Goal: Task Accomplishment & Management: Manage account settings

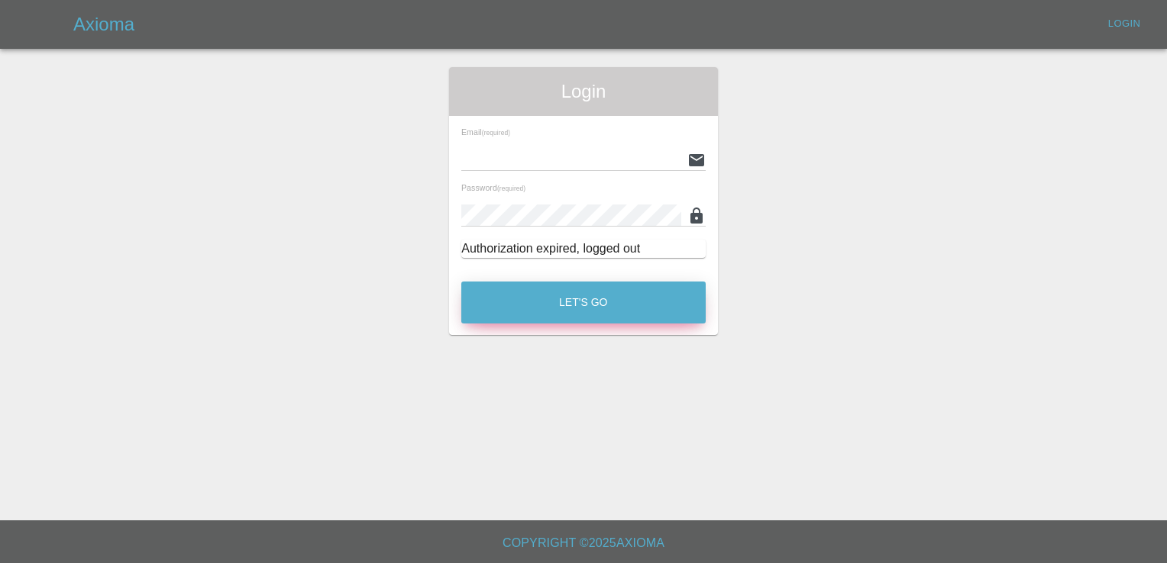
type input "[EMAIL_ADDRESS][DOMAIN_NAME]"
click at [576, 302] on button "Let's Go" at bounding box center [583, 303] width 244 height 42
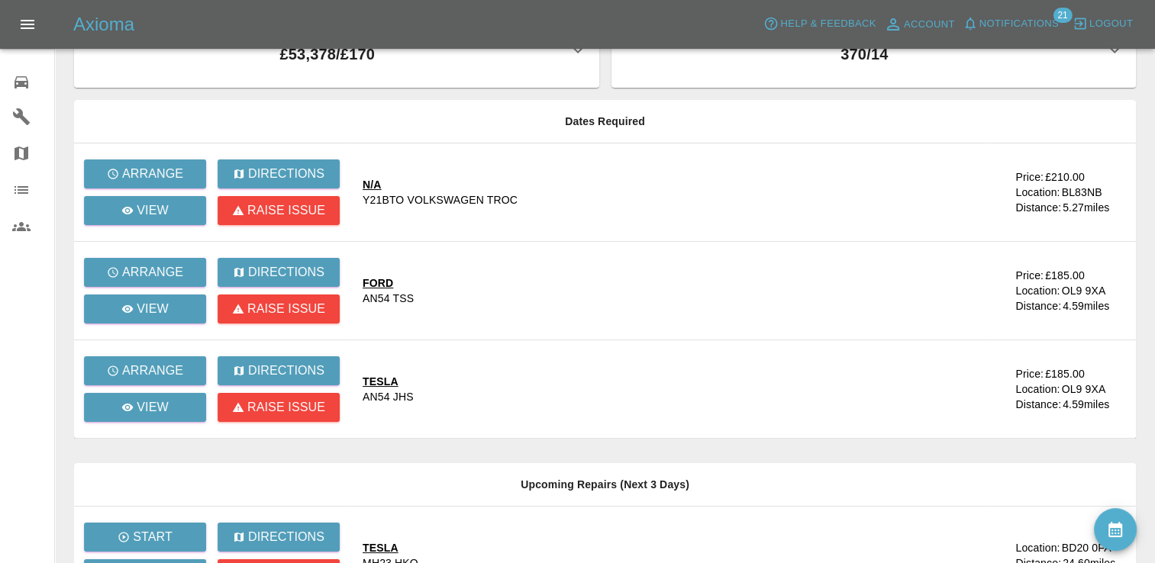
scroll to position [41, 0]
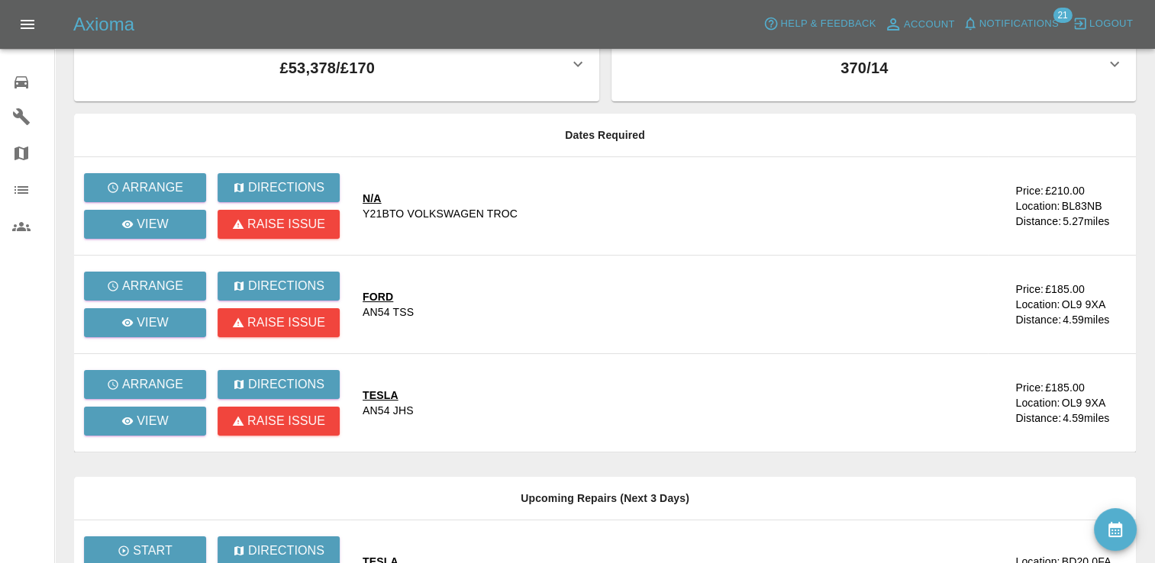
drag, startPoint x: 1154, startPoint y: 182, endPoint x: 1138, endPoint y: 277, distance: 96.8
click at [1138, 277] on main "Total Revenue All Time / Allocated: £53,378 / £170 Volksmaster Ltd : £53,378 / …" at bounding box center [577, 388] width 1155 height 858
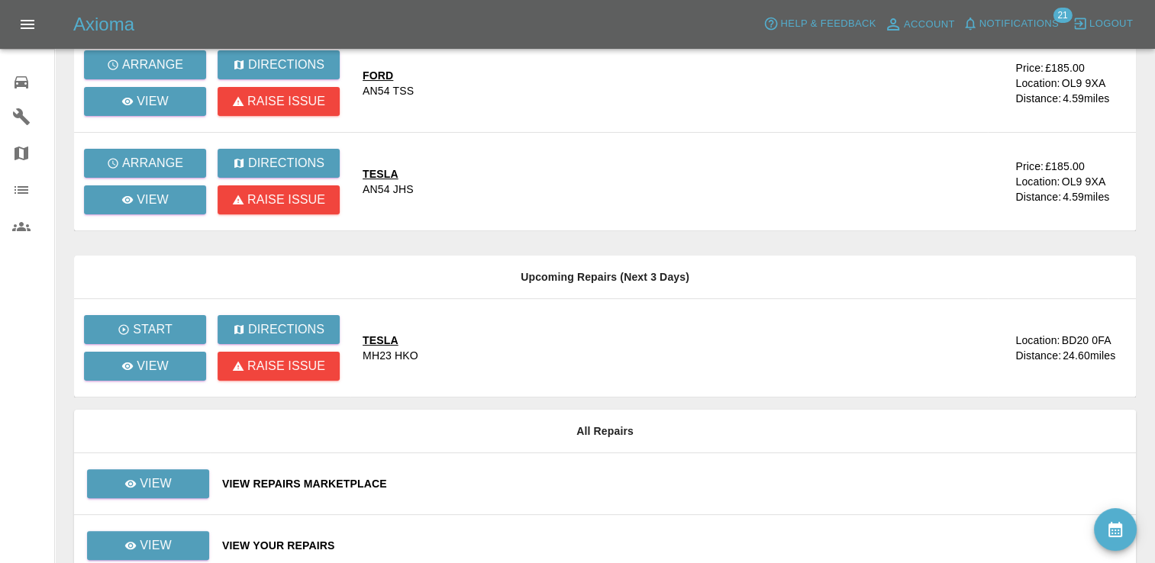
scroll to position [265, 0]
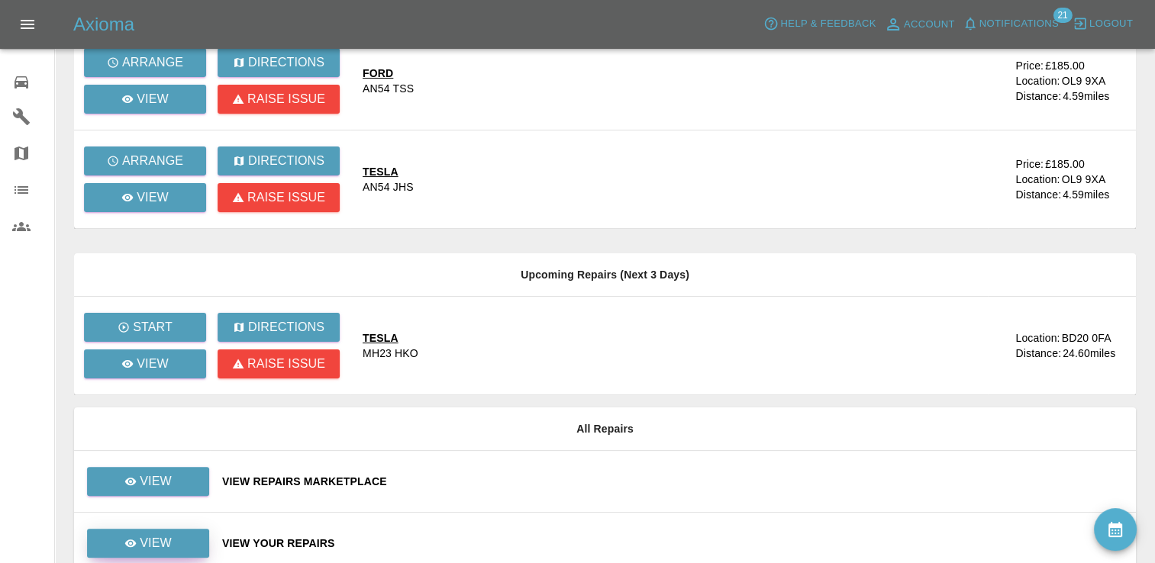
click at [157, 547] on p "View" at bounding box center [156, 543] width 32 height 18
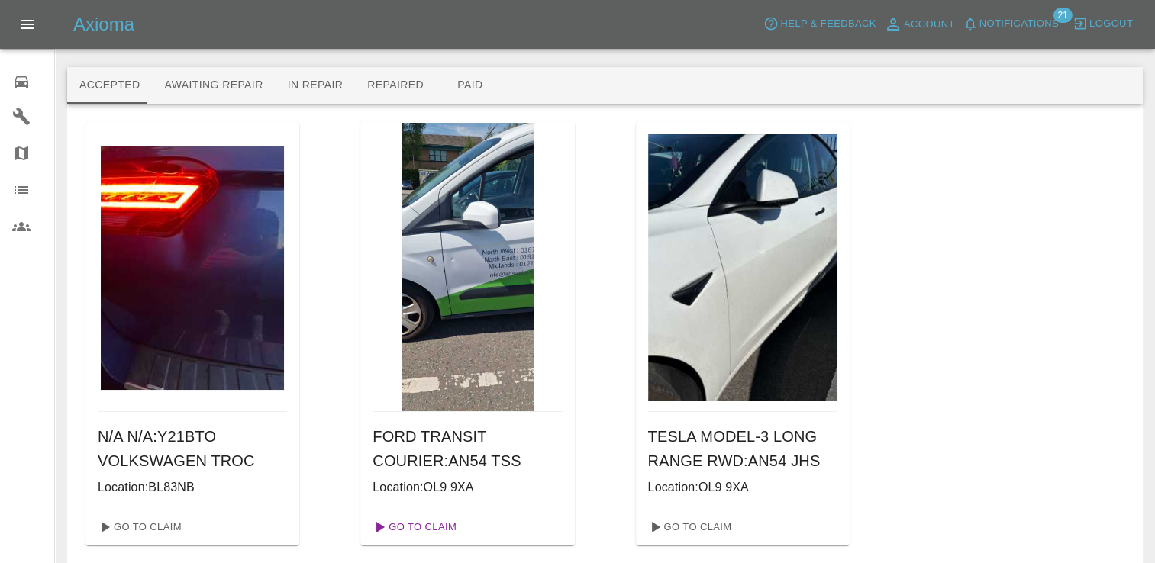
click at [435, 524] on link "Go To Claim" at bounding box center [413, 527] width 94 height 24
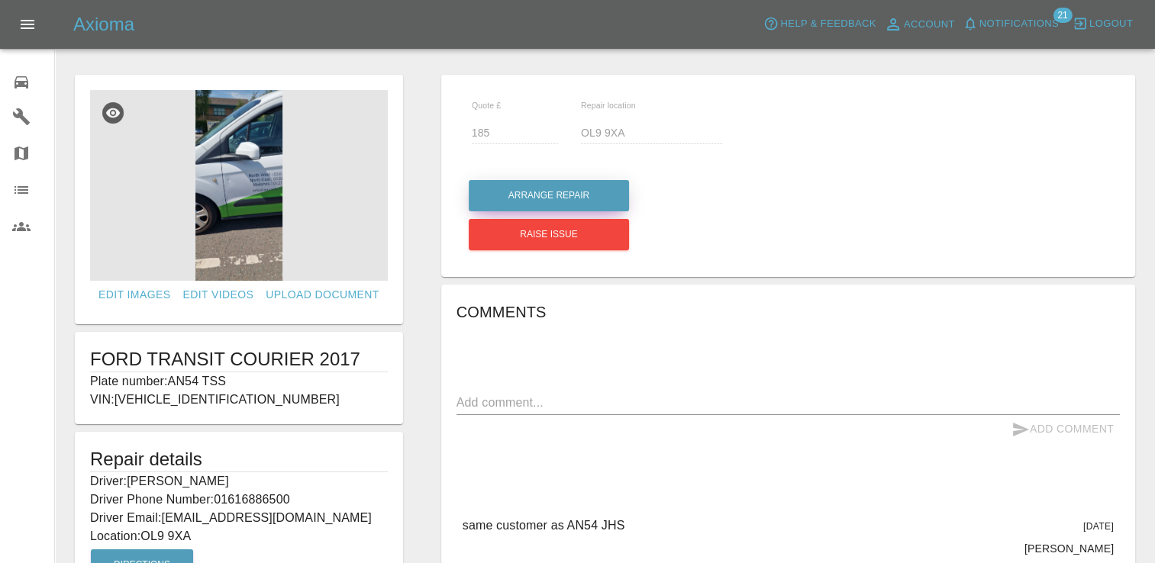
click at [546, 193] on button "Arrange Repair" at bounding box center [549, 195] width 160 height 31
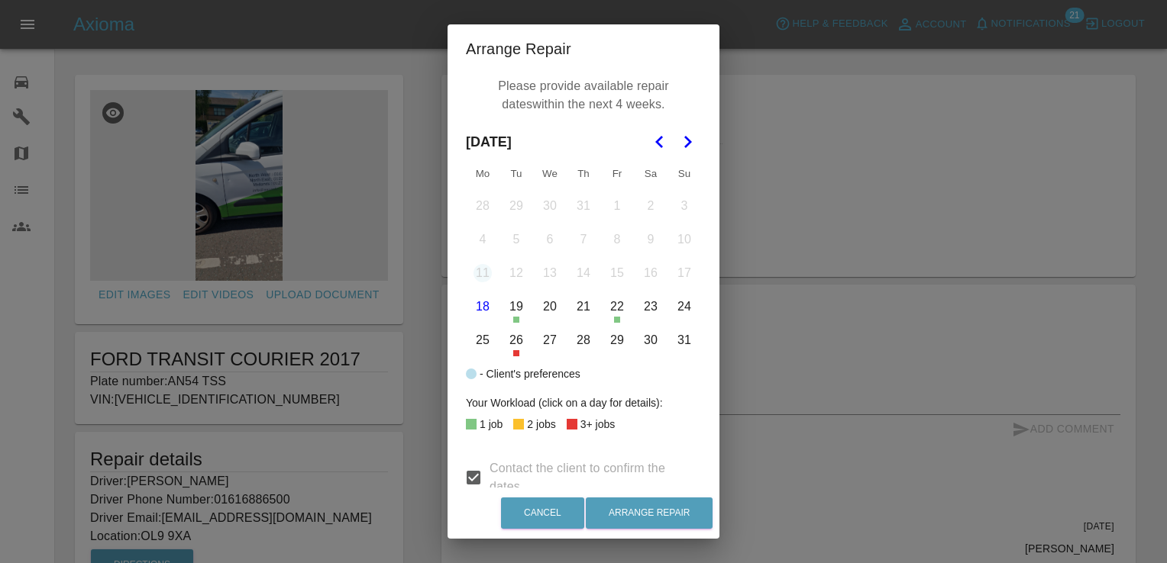
click at [684, 139] on polygon "Go to the Next Month" at bounding box center [688, 142] width 8 height 12
click at [613, 203] on button "5" at bounding box center [617, 206] width 32 height 32
click at [478, 241] on button "8" at bounding box center [483, 240] width 32 height 32
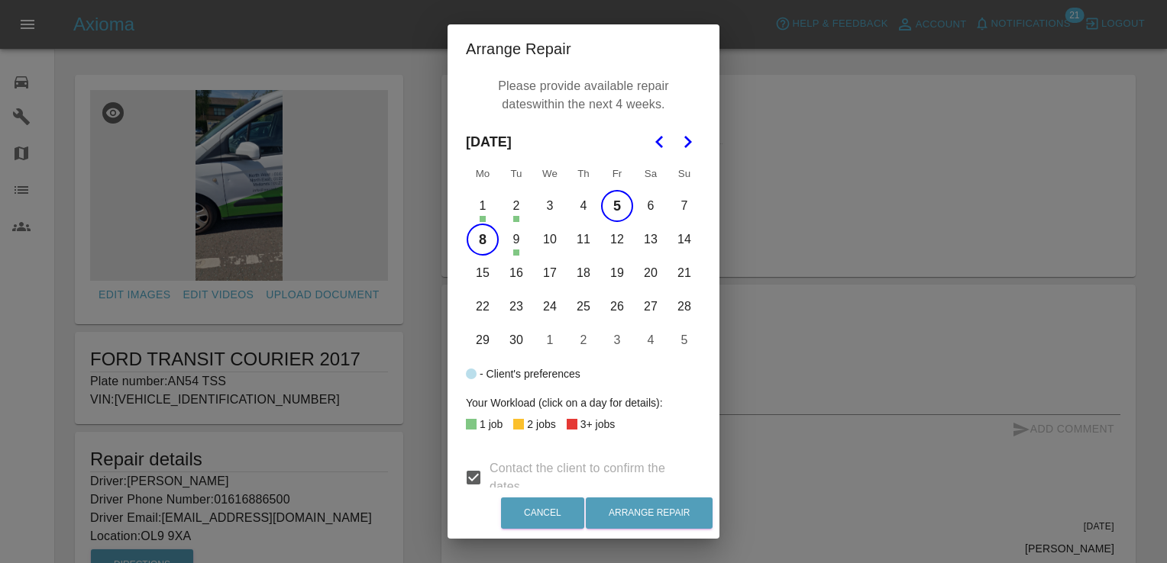
click at [508, 247] on button "9" at bounding box center [516, 240] width 32 height 32
click at [542, 246] on button "10" at bounding box center [550, 240] width 32 height 32
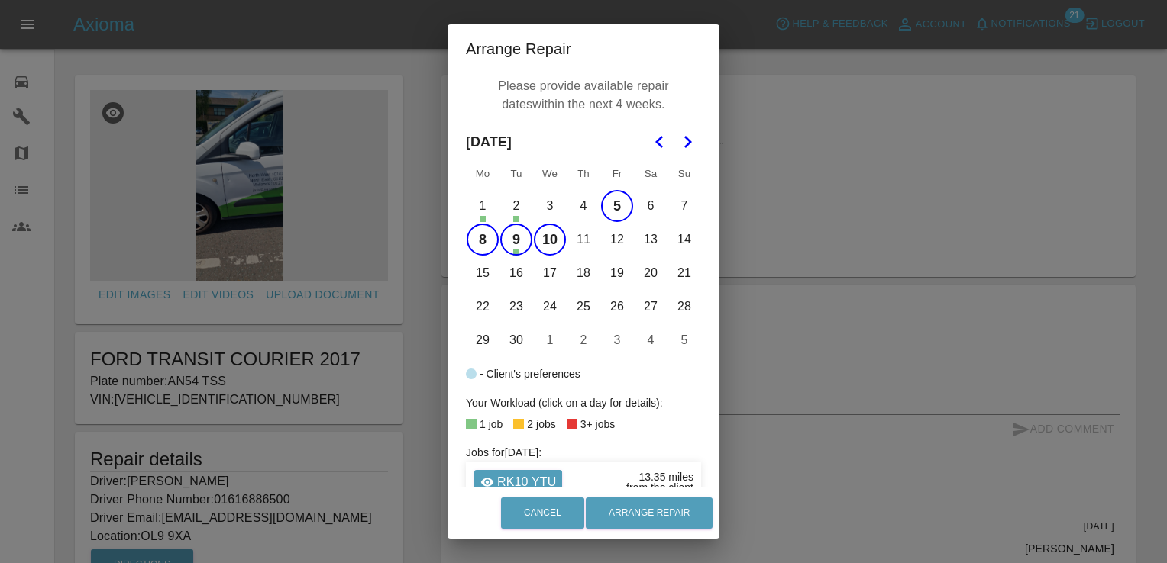
click at [576, 241] on button "11" at bounding box center [583, 240] width 32 height 32
click at [615, 237] on button "12" at bounding box center [617, 240] width 32 height 32
click at [481, 269] on button "15" at bounding box center [483, 273] width 32 height 32
click at [521, 271] on button "16" at bounding box center [516, 273] width 32 height 32
click at [534, 272] on button "17" at bounding box center [550, 273] width 32 height 32
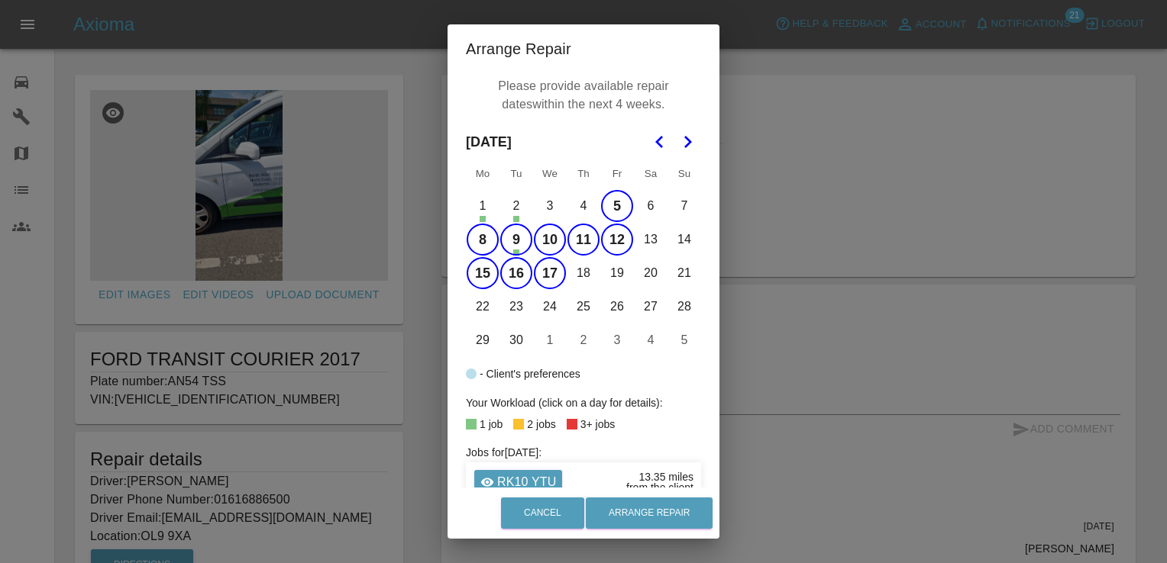
click at [573, 276] on button "18" at bounding box center [583, 273] width 32 height 32
click at [649, 512] on button "Arrange Repair" at bounding box center [649, 513] width 127 height 31
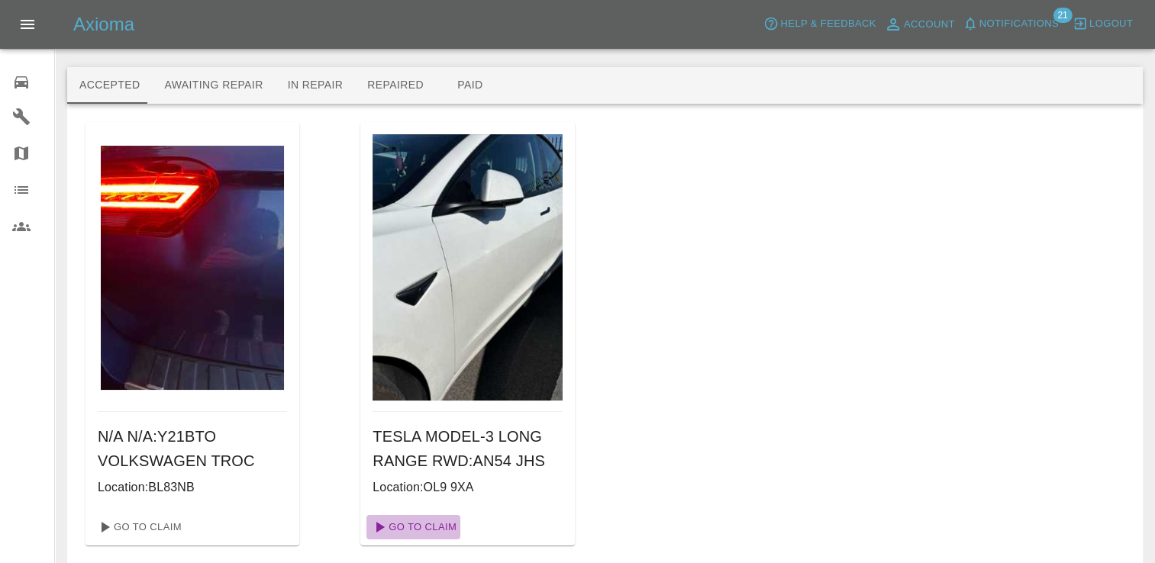
click at [433, 524] on link "Go To Claim" at bounding box center [413, 527] width 94 height 24
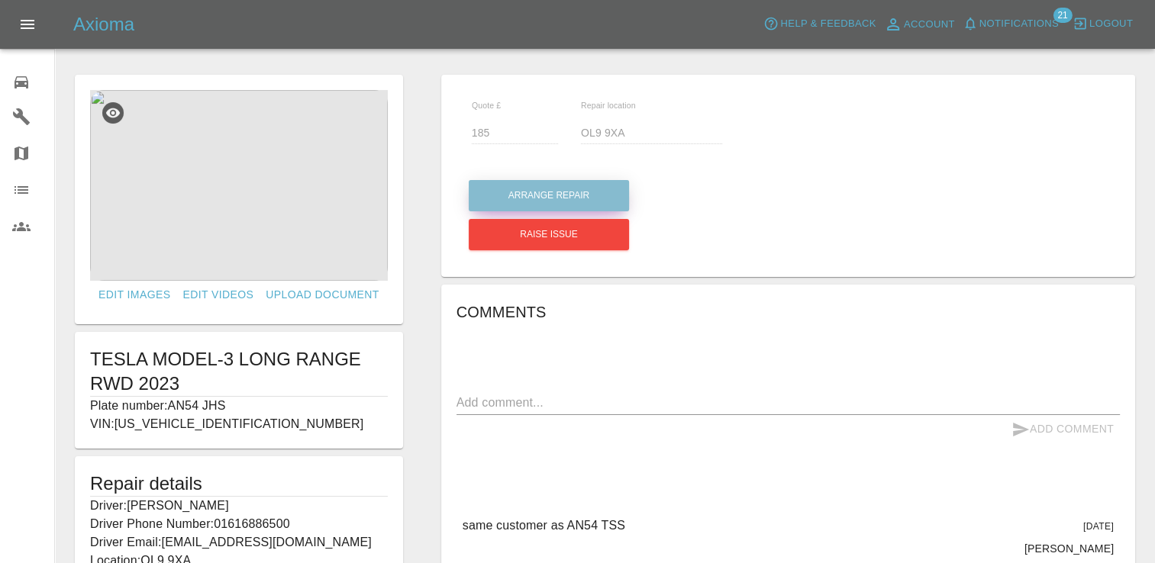
click at [558, 202] on button "Arrange Repair" at bounding box center [549, 195] width 160 height 31
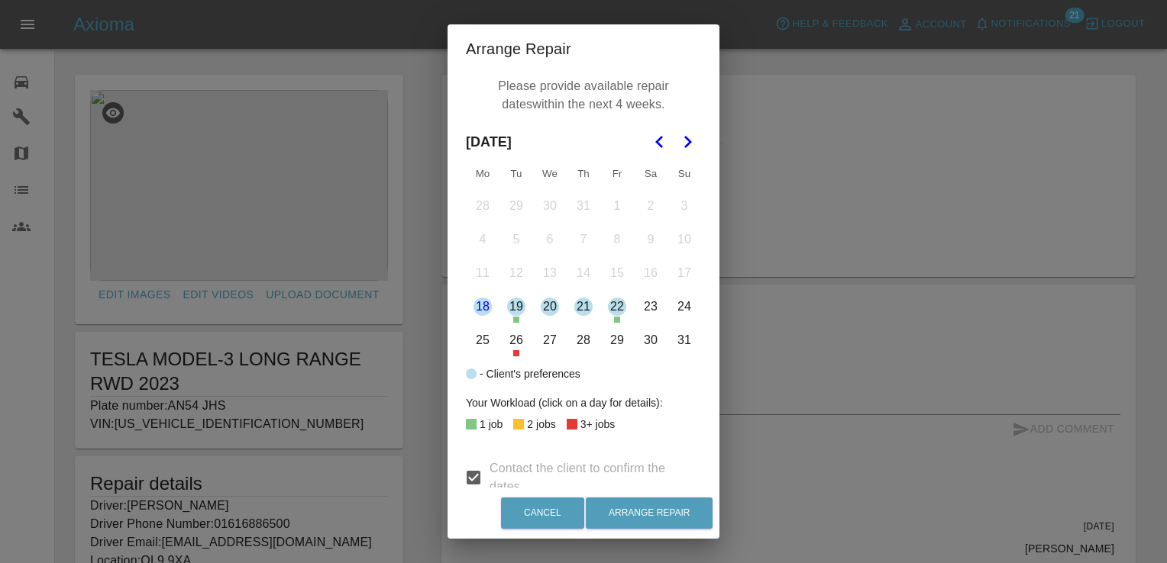
click at [673, 145] on button "Go to the Next Month" at bounding box center [686, 141] width 27 height 27
click at [681, 142] on icon "Go to the Next Month" at bounding box center [687, 142] width 18 height 18
click at [655, 137] on polygon "Go to the Previous Month" at bounding box center [659, 142] width 8 height 12
click at [615, 203] on button "5" at bounding box center [617, 206] width 32 height 32
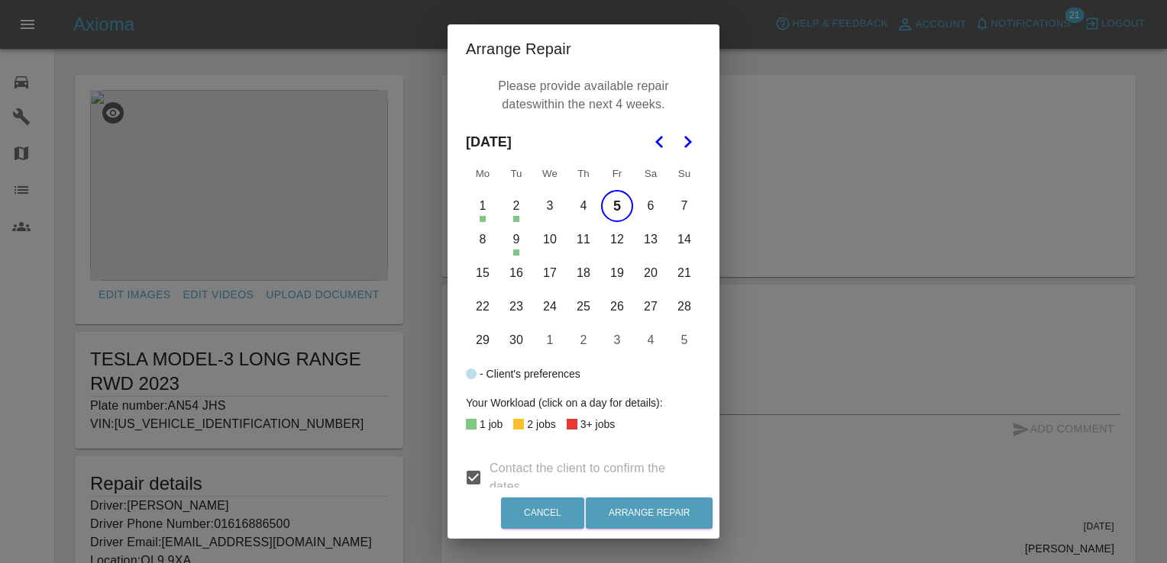
click at [479, 236] on button "8" at bounding box center [483, 240] width 32 height 32
click at [516, 240] on button "9" at bounding box center [516, 240] width 32 height 32
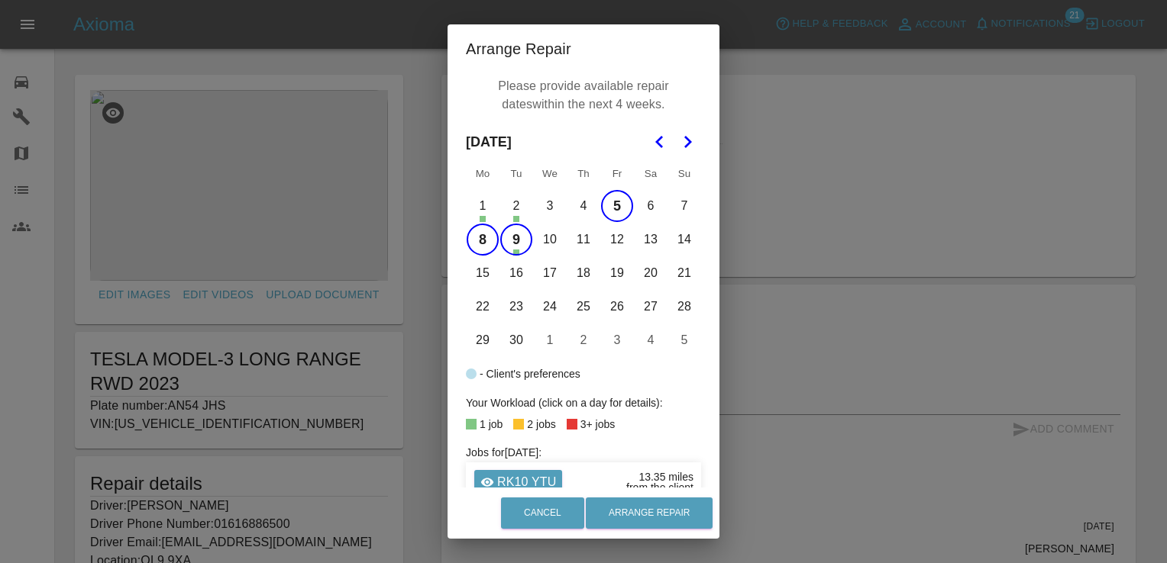
click at [542, 238] on button "10" at bounding box center [550, 240] width 32 height 32
click at [580, 237] on button "11" at bounding box center [583, 240] width 32 height 32
click at [612, 238] on button "12" at bounding box center [617, 240] width 32 height 32
click at [479, 278] on button "15" at bounding box center [483, 273] width 32 height 32
click at [507, 275] on button "16" at bounding box center [516, 273] width 32 height 32
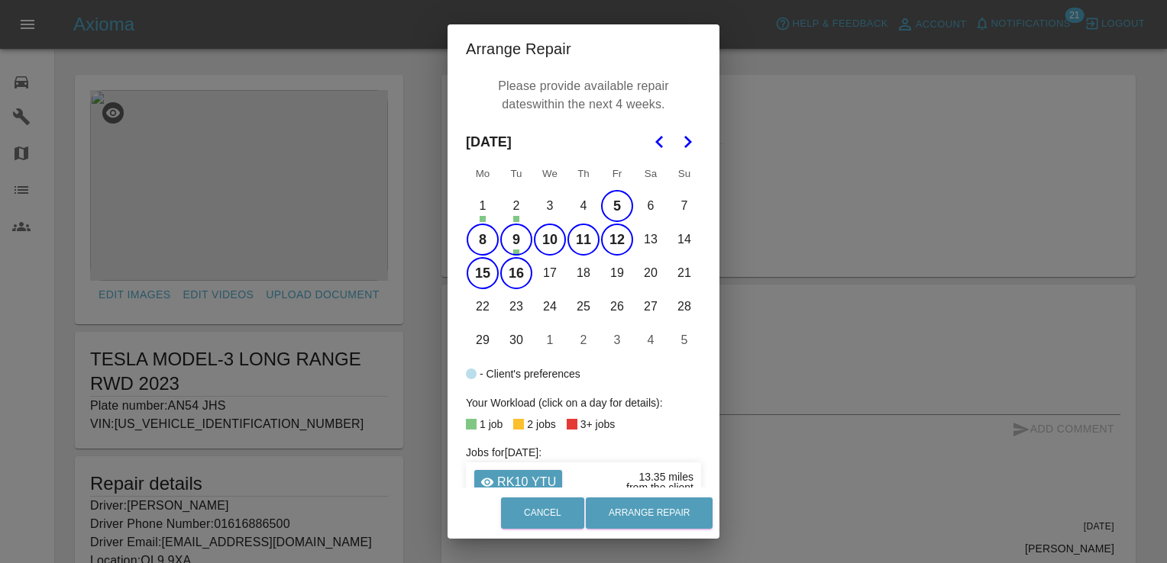
click at [545, 272] on button "17" at bounding box center [550, 273] width 32 height 32
click at [576, 270] on button "18" at bounding box center [583, 273] width 32 height 32
click at [651, 512] on button "Arrange Repair" at bounding box center [649, 513] width 127 height 31
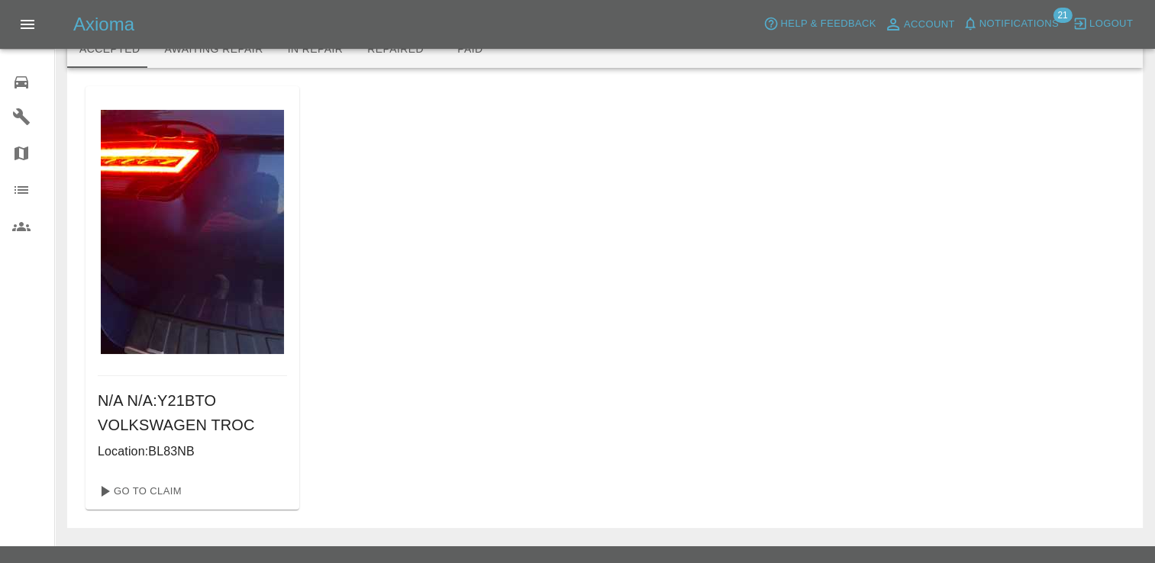
scroll to position [37, 0]
click at [164, 488] on link "Go To Claim" at bounding box center [139, 491] width 94 height 24
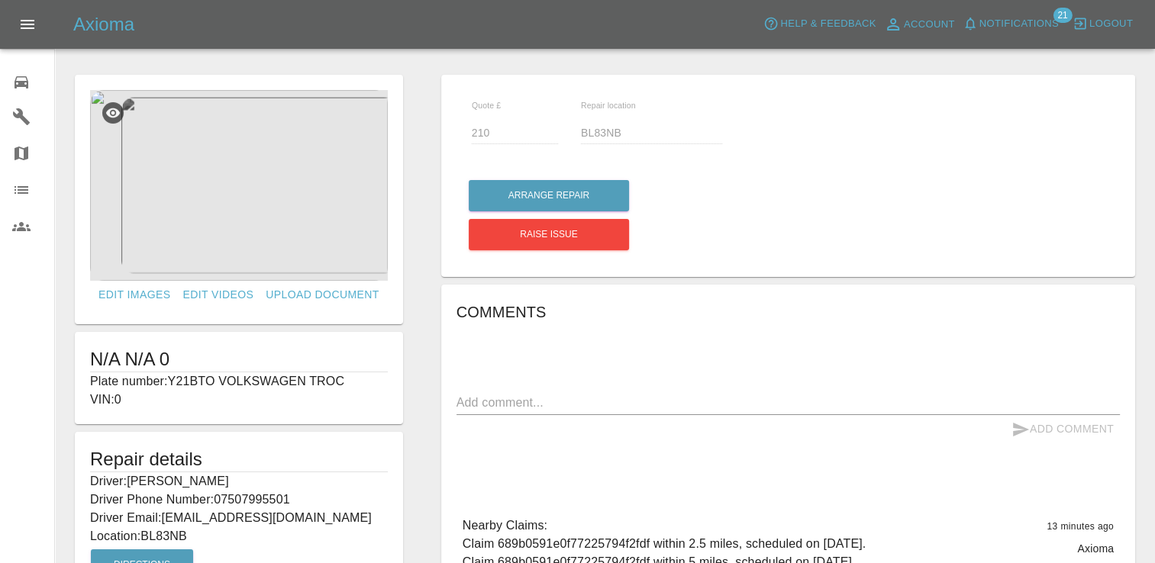
click at [269, 189] on img at bounding box center [239, 185] width 298 height 191
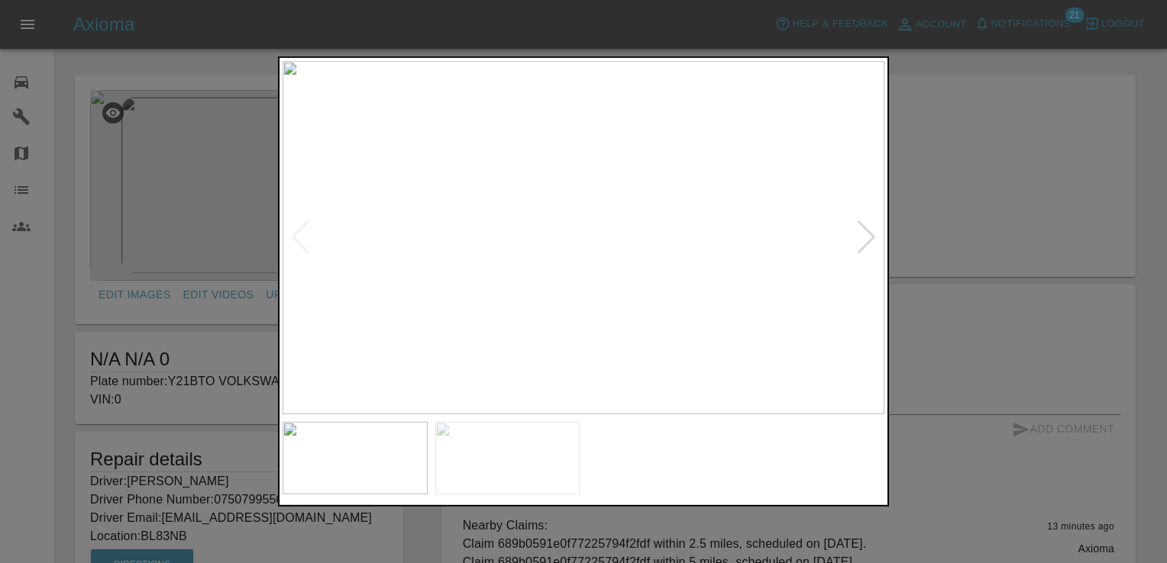
click at [866, 237] on div at bounding box center [866, 238] width 21 height 34
click at [866, 237] on img at bounding box center [583, 238] width 602 height 354
click at [944, 197] on div at bounding box center [583, 281] width 1167 height 563
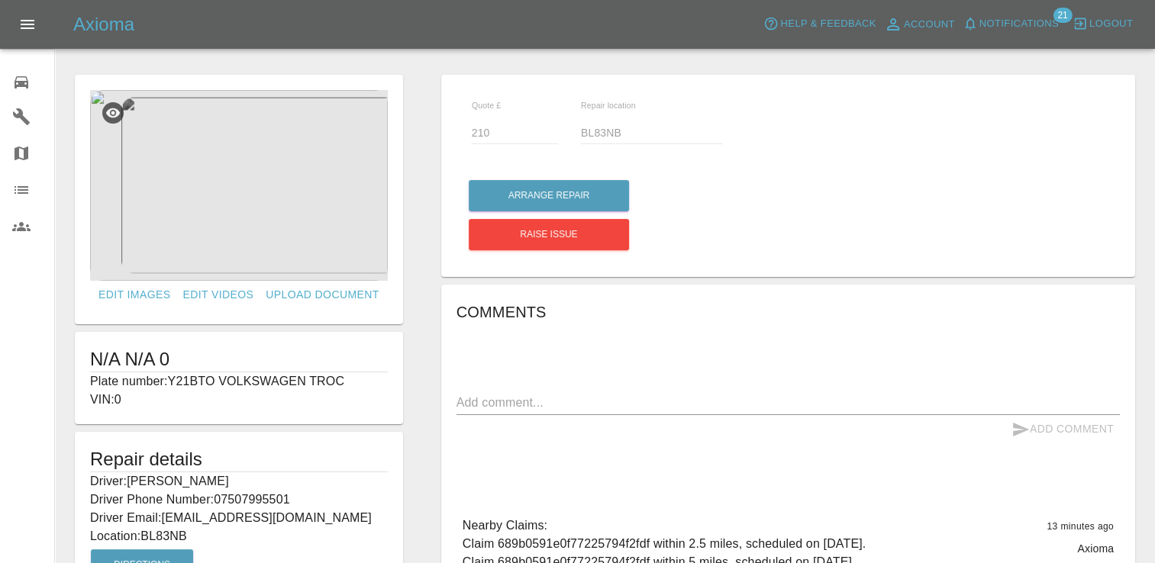
click at [261, 163] on img at bounding box center [239, 185] width 298 height 191
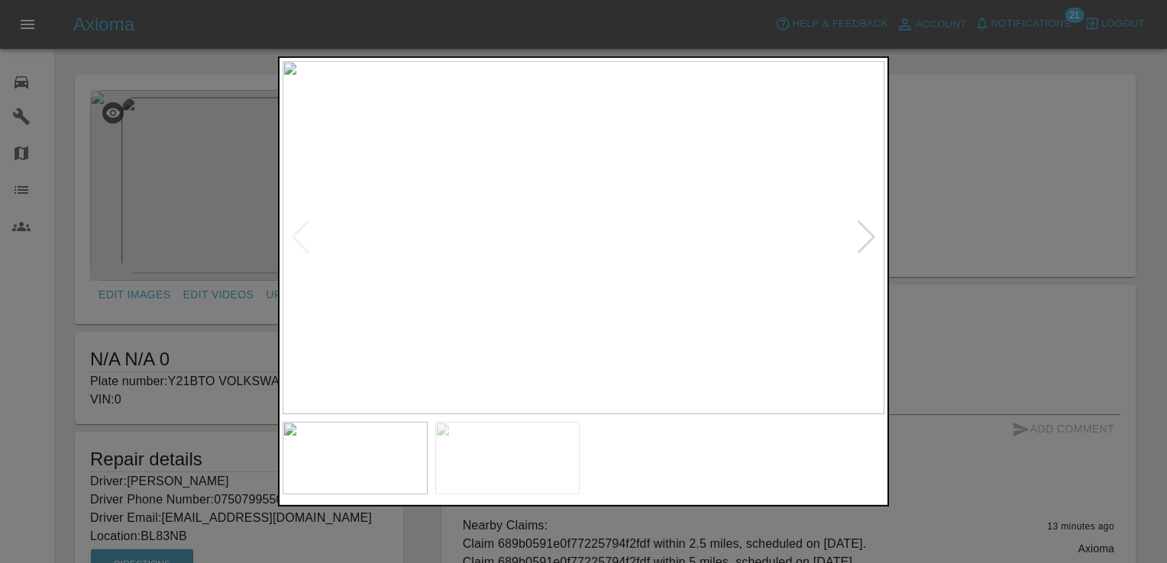
click at [875, 237] on div at bounding box center [866, 238] width 21 height 34
click at [875, 237] on img at bounding box center [583, 238] width 602 height 354
click at [1007, 191] on div at bounding box center [583, 281] width 1167 height 563
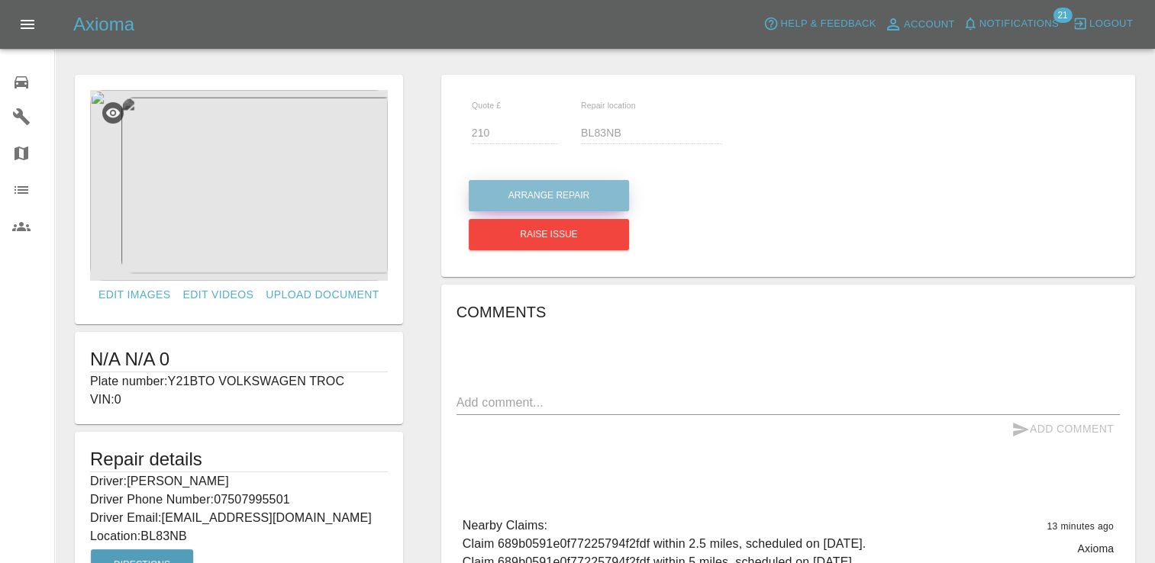
click at [528, 203] on button "Arrange Repair" at bounding box center [549, 195] width 160 height 31
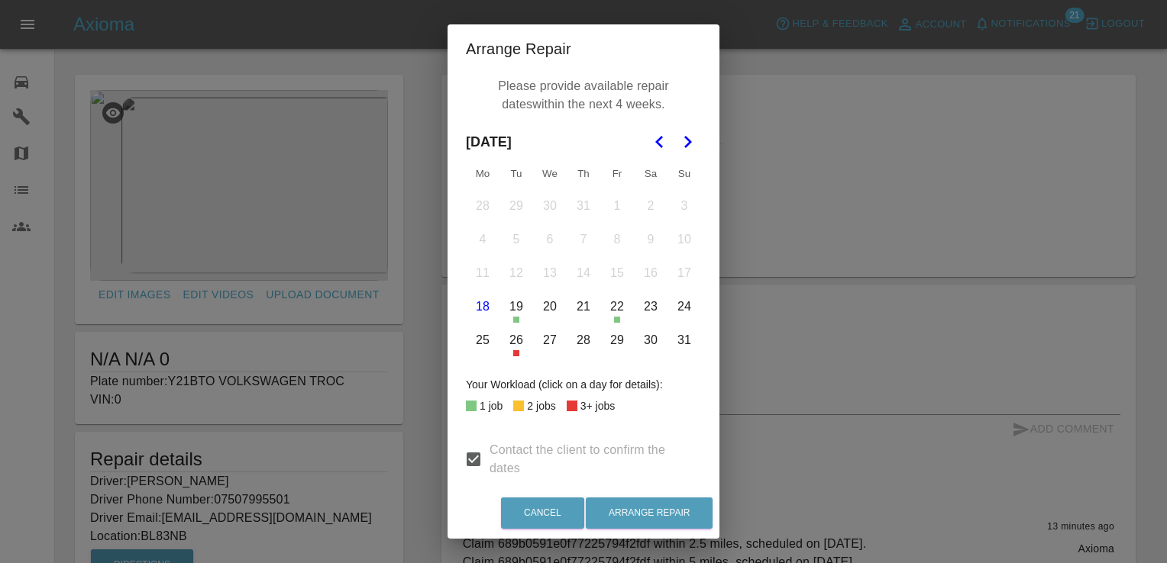
click at [685, 150] on icon "Go to the Next Month" at bounding box center [687, 142] width 18 height 18
click at [611, 210] on button "5" at bounding box center [617, 206] width 32 height 32
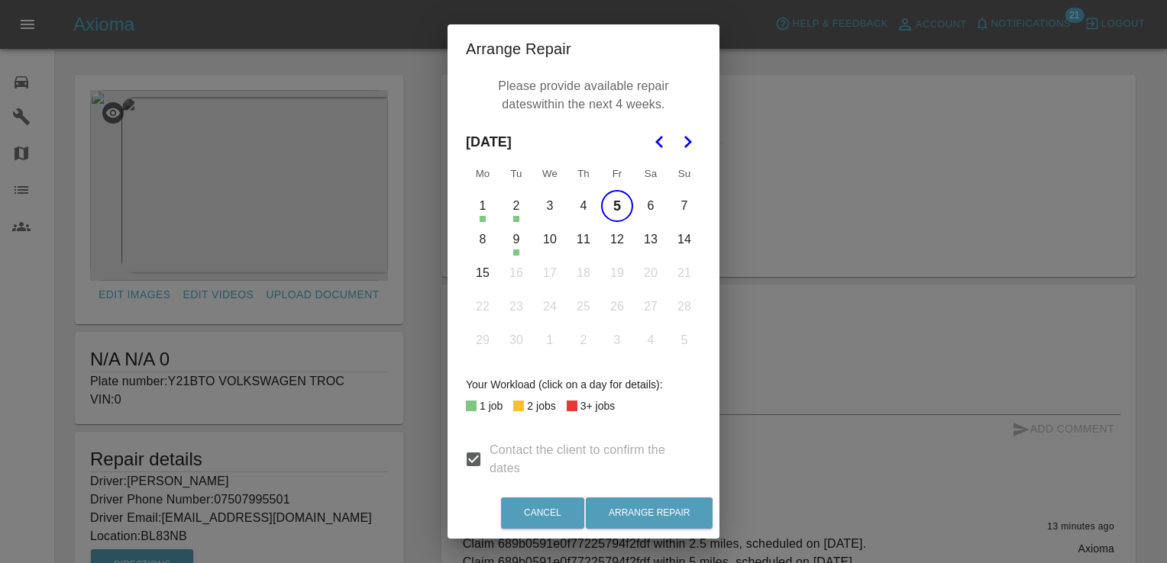
click at [479, 241] on button "8" at bounding box center [483, 240] width 32 height 32
click at [534, 245] on button "10" at bounding box center [550, 240] width 32 height 32
click at [513, 239] on button "9" at bounding box center [516, 240] width 32 height 32
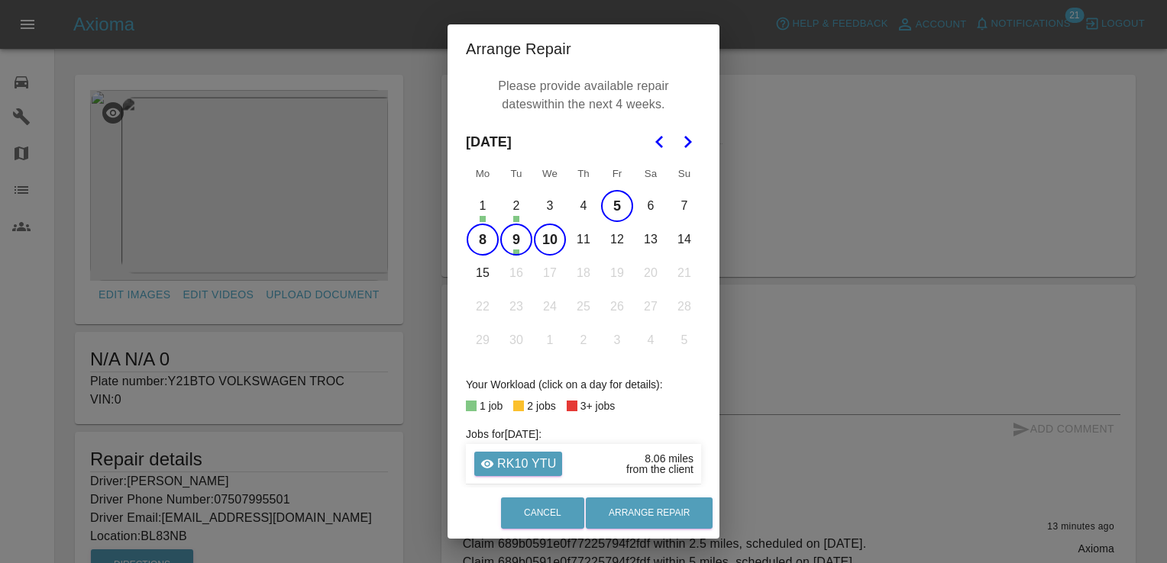
click at [580, 244] on button "11" at bounding box center [583, 240] width 32 height 32
click at [612, 240] on button "12" at bounding box center [617, 240] width 32 height 32
click at [479, 275] on button "15" at bounding box center [483, 273] width 32 height 32
click at [674, 527] on button "Arrange Repair" at bounding box center [649, 513] width 127 height 31
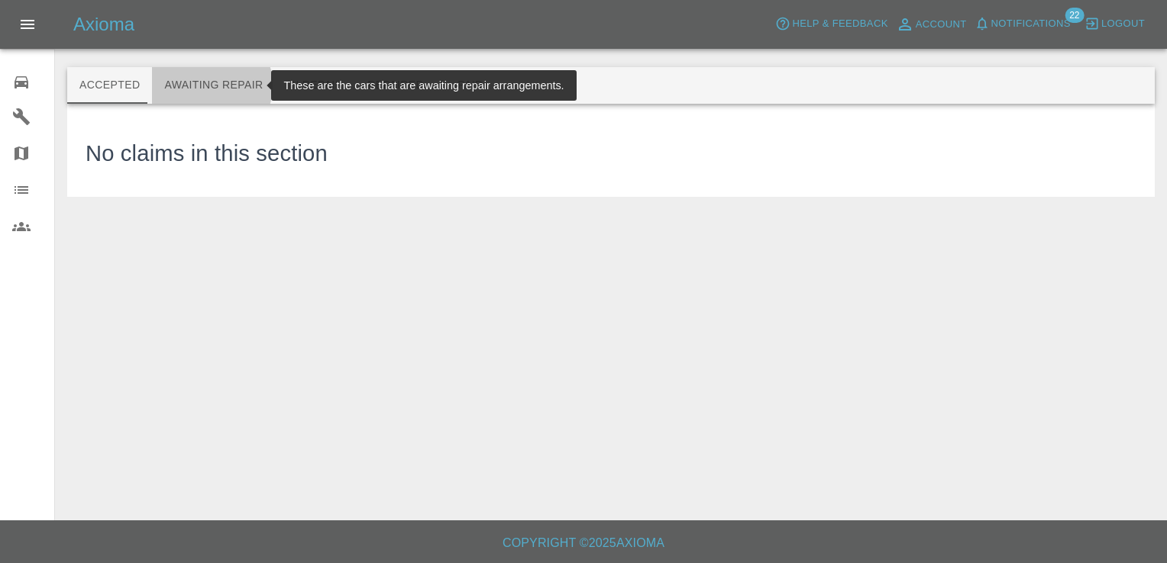
click at [200, 86] on button "Awaiting Repair" at bounding box center [213, 85] width 123 height 37
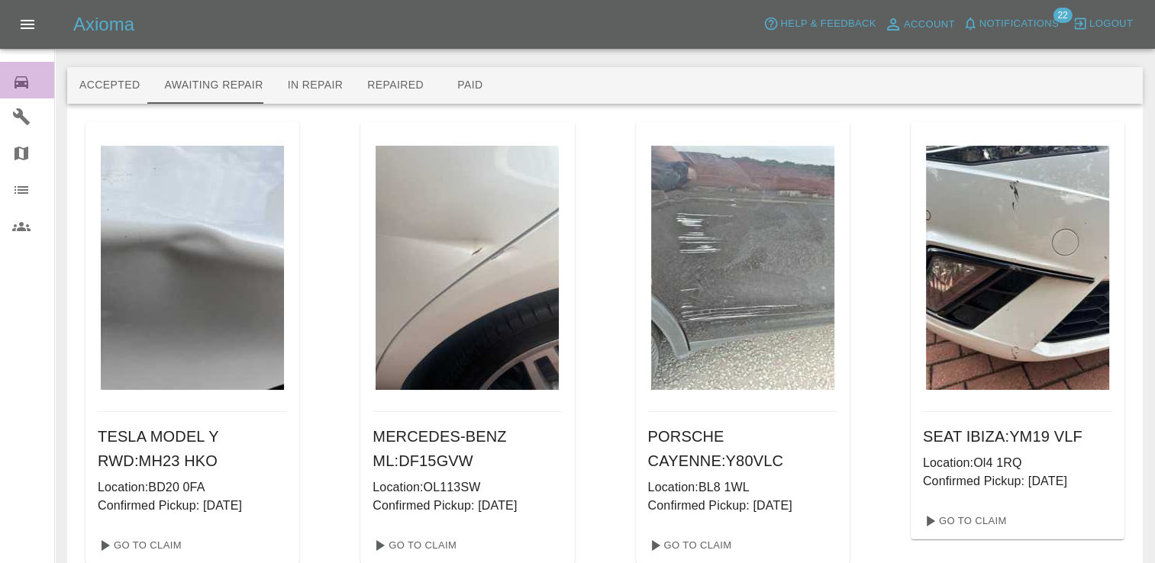
click at [25, 77] on icon at bounding box center [21, 82] width 18 height 18
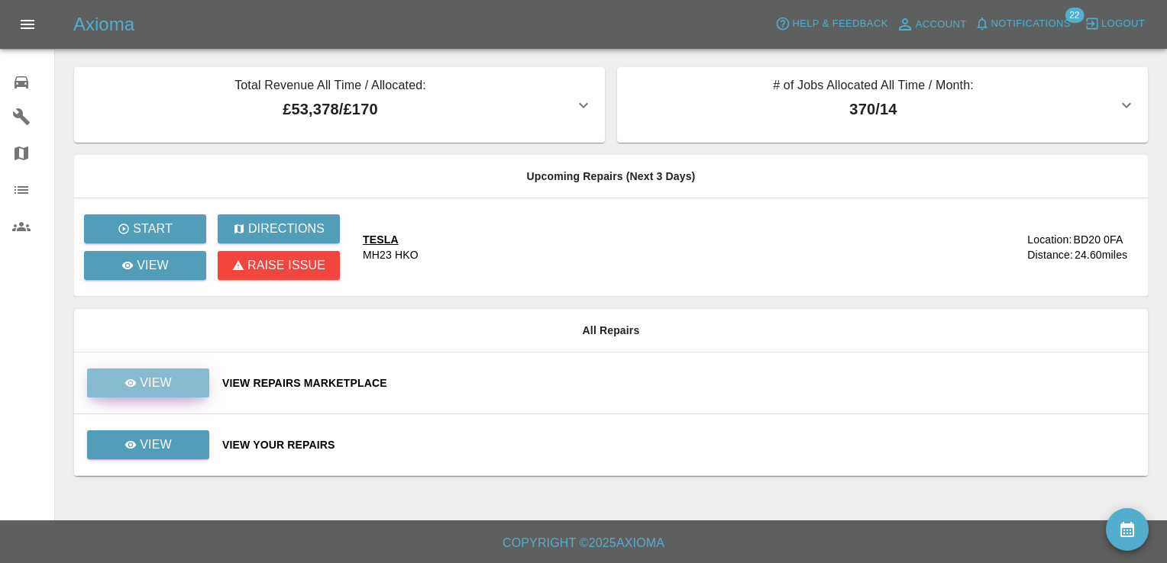
click at [166, 382] on p "View" at bounding box center [156, 383] width 32 height 18
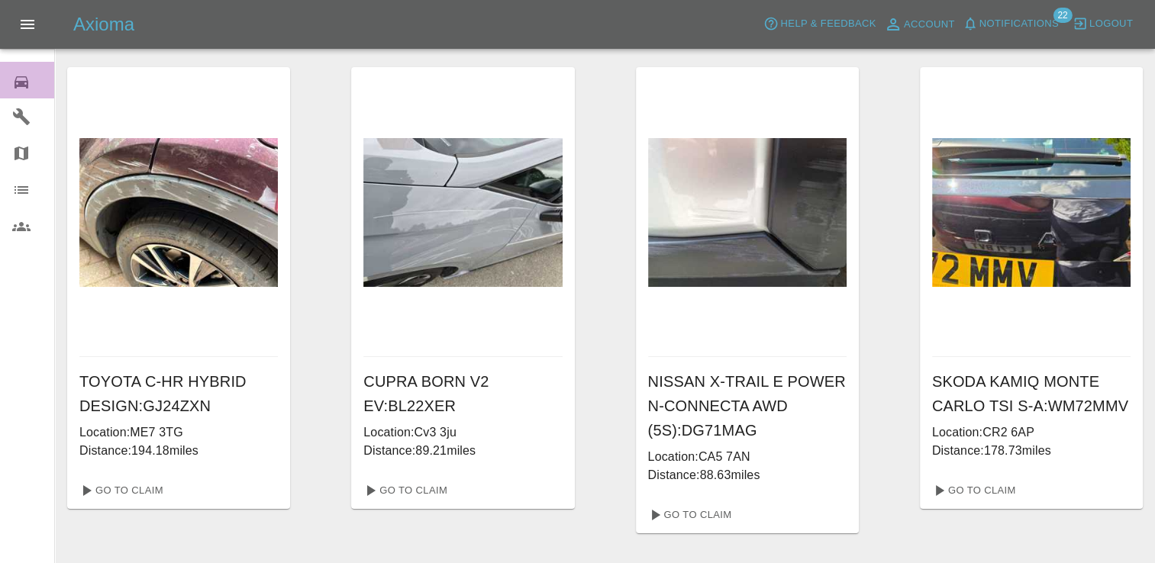
click at [25, 81] on icon at bounding box center [22, 82] width 14 height 12
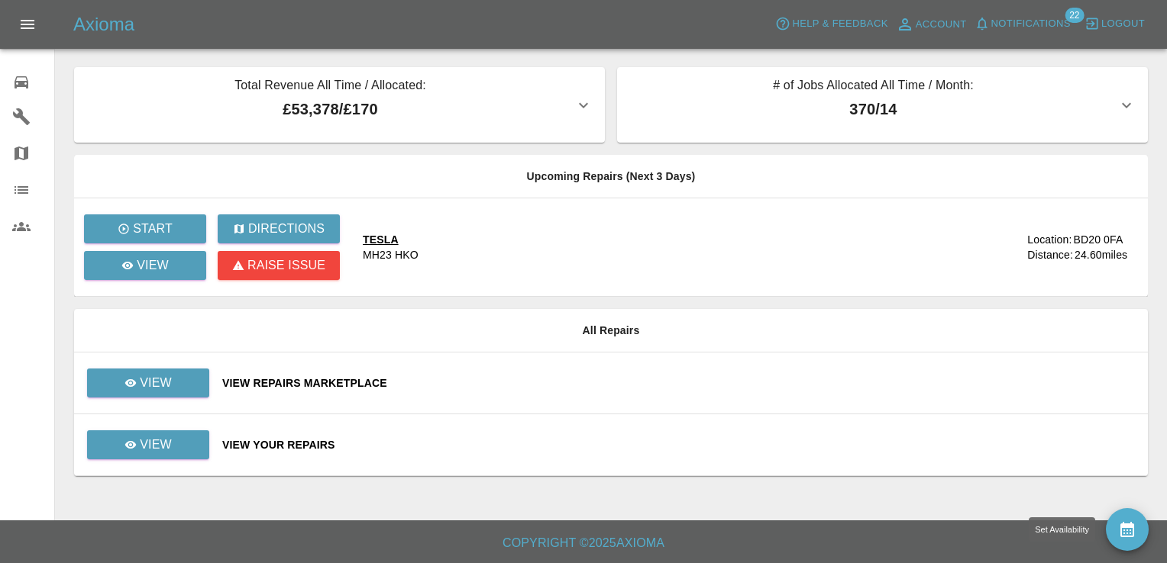
click at [1125, 525] on icon "availability" at bounding box center [1127, 529] width 14 height 15
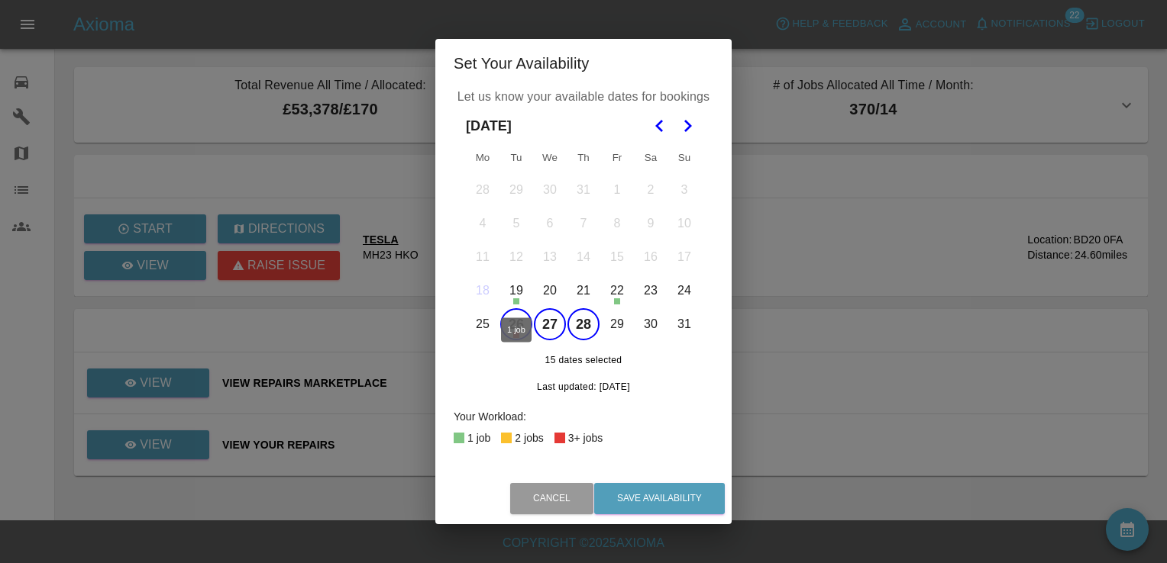
click at [510, 316] on div "1 job" at bounding box center [516, 325] width 34 height 37
click at [557, 324] on button "27" at bounding box center [550, 324] width 32 height 32
click at [596, 326] on button "28" at bounding box center [583, 324] width 32 height 32
click at [513, 324] on button "26" at bounding box center [516, 324] width 32 height 32
click at [690, 110] on nav at bounding box center [673, 126] width 55 height 34
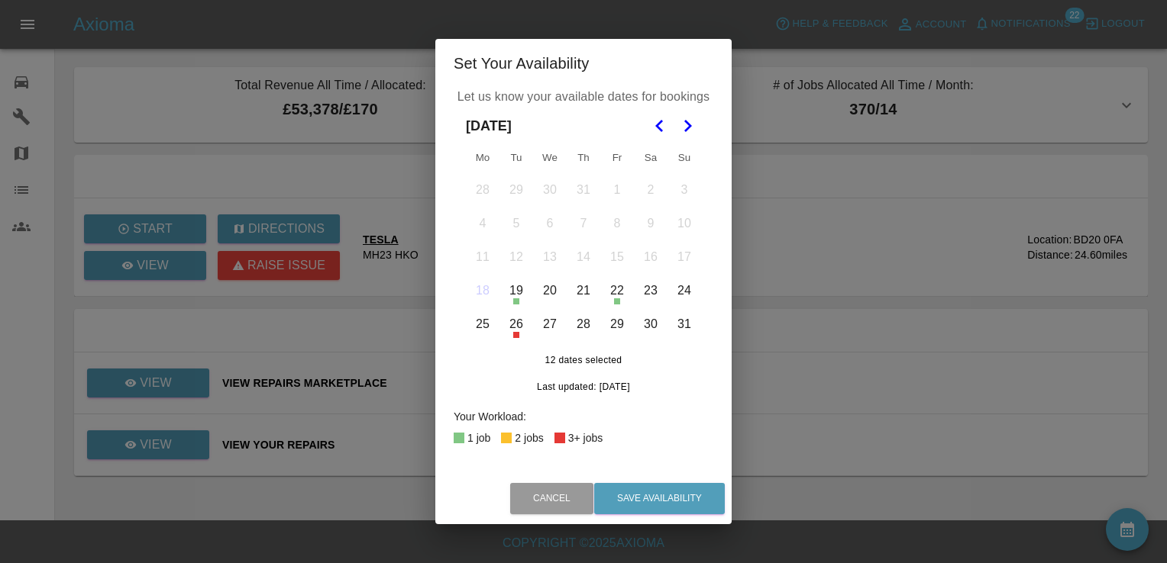
click at [686, 125] on icon "Go to the Next Month" at bounding box center [687, 126] width 18 height 18
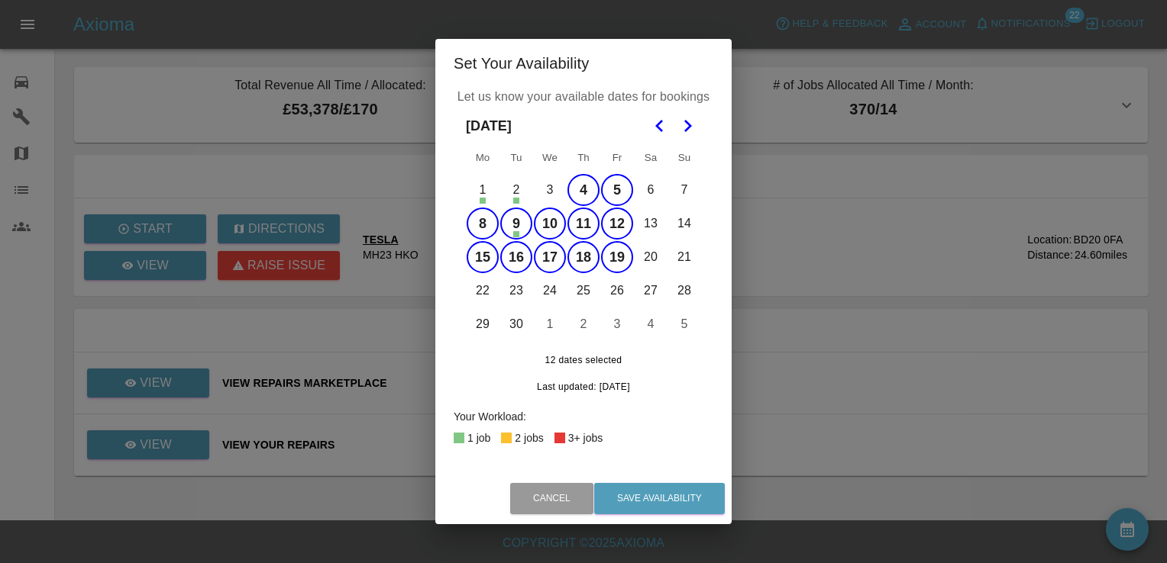
click at [614, 190] on button "5" at bounding box center [617, 190] width 32 height 32
click at [593, 194] on button "4" at bounding box center [583, 190] width 32 height 32
click at [612, 192] on button "5" at bounding box center [617, 190] width 32 height 32
click at [657, 496] on button "Save Availability" at bounding box center [659, 498] width 131 height 31
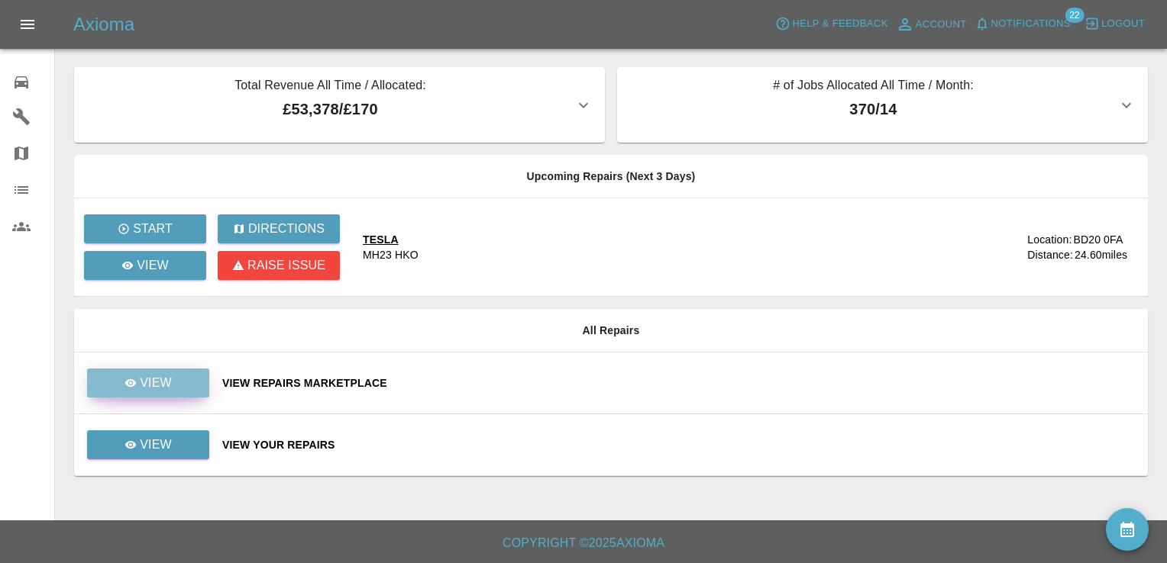
click at [154, 384] on p "View" at bounding box center [156, 383] width 32 height 18
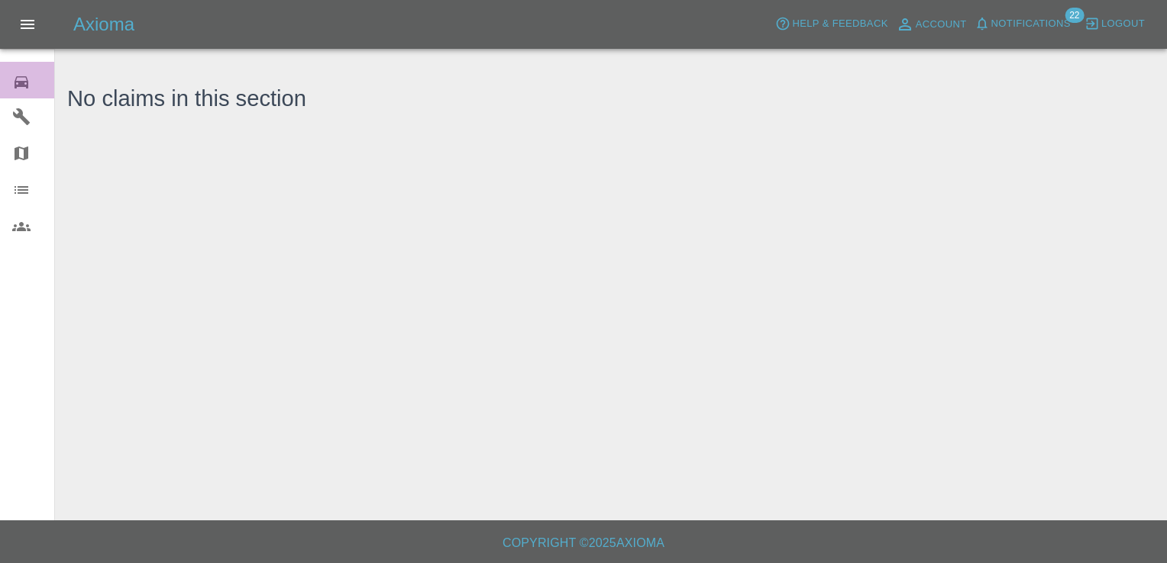
click at [17, 80] on icon at bounding box center [21, 82] width 18 height 18
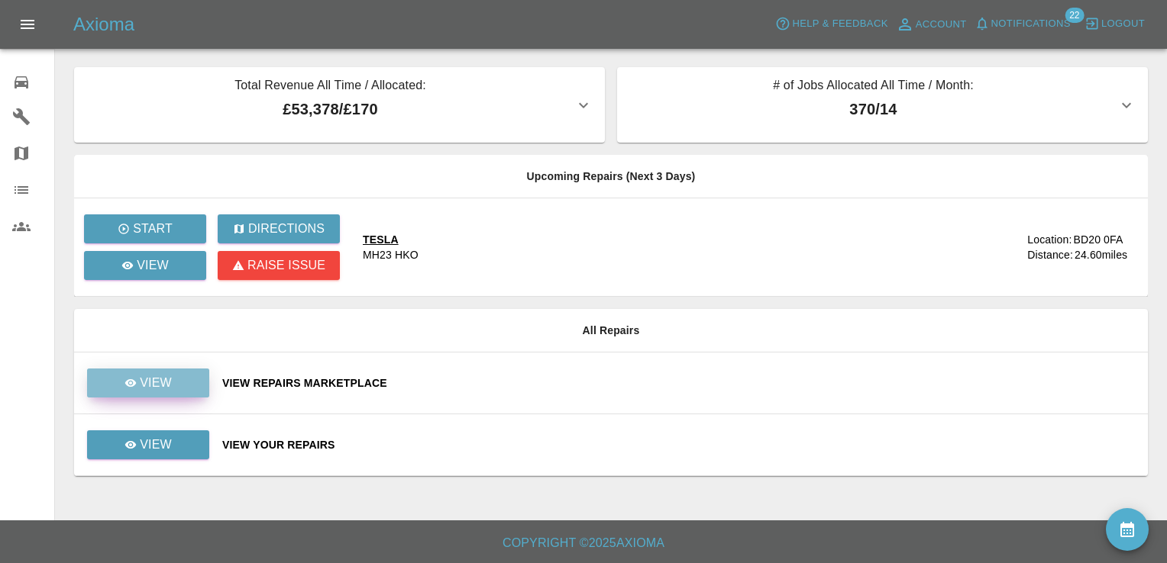
click at [156, 371] on link "View" at bounding box center [148, 383] width 122 height 29
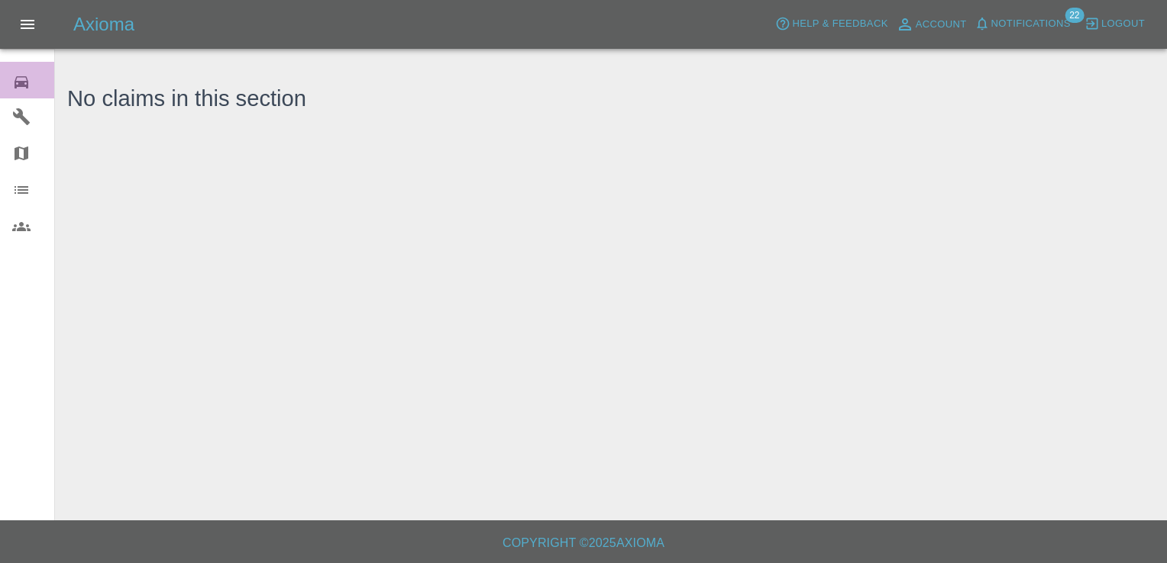
click at [27, 80] on icon at bounding box center [22, 82] width 14 height 12
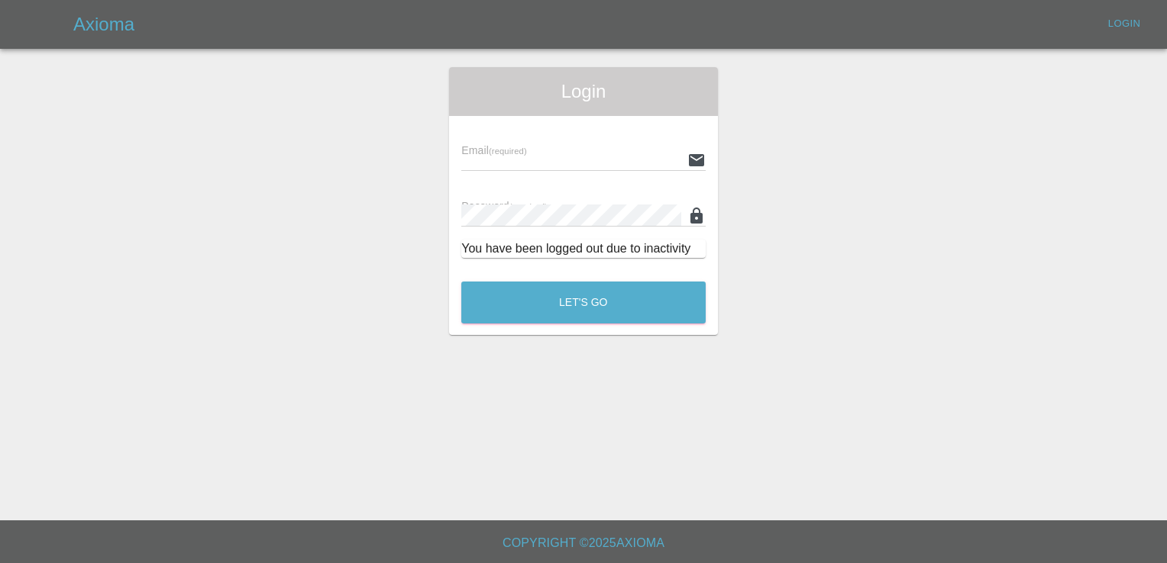
type input "[EMAIL_ADDRESS][DOMAIN_NAME]"
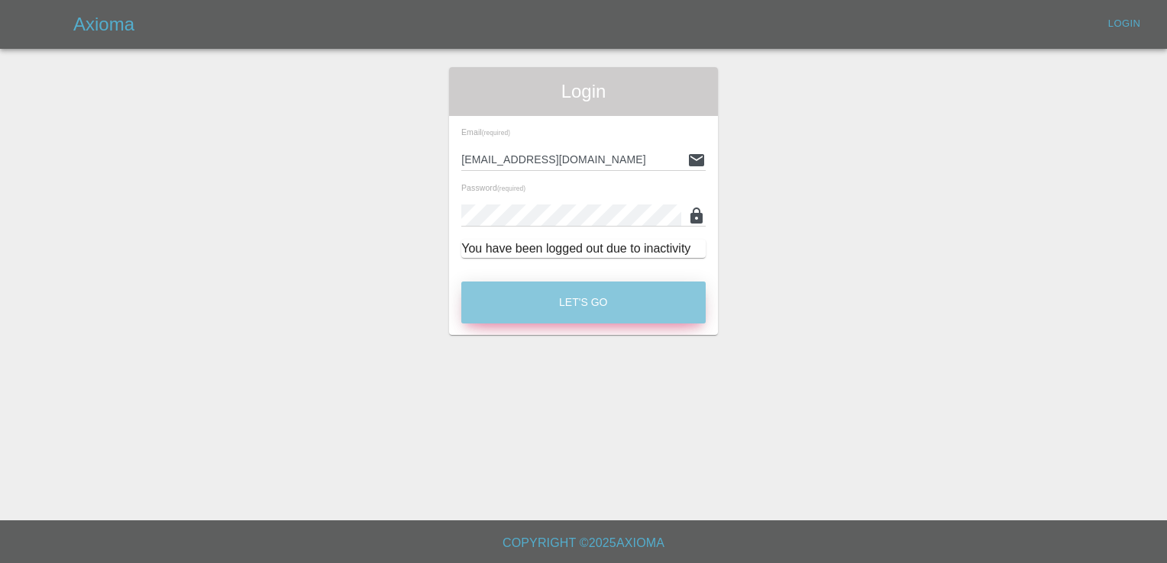
click at [595, 295] on button "Let's Go" at bounding box center [583, 303] width 244 height 42
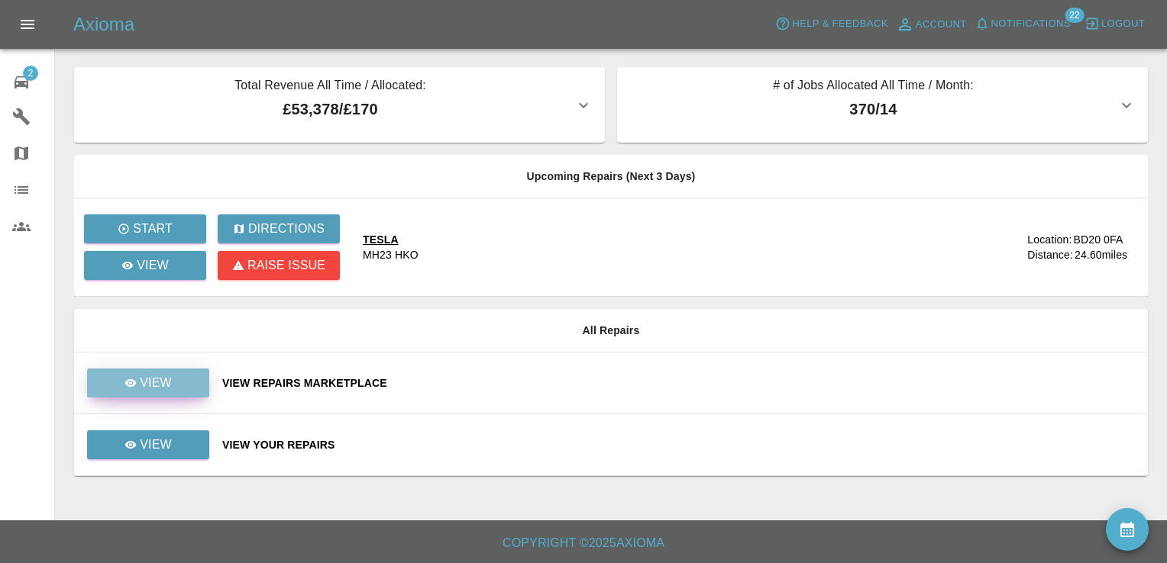
click at [163, 385] on p "View" at bounding box center [156, 383] width 32 height 18
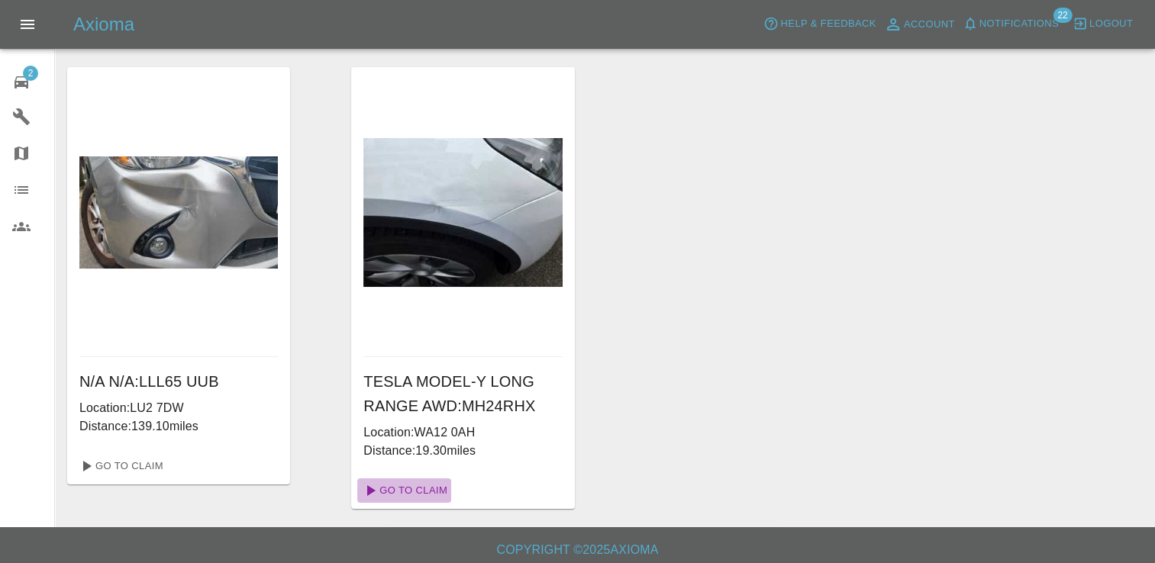
click at [426, 486] on link "Go To Claim" at bounding box center [404, 491] width 94 height 24
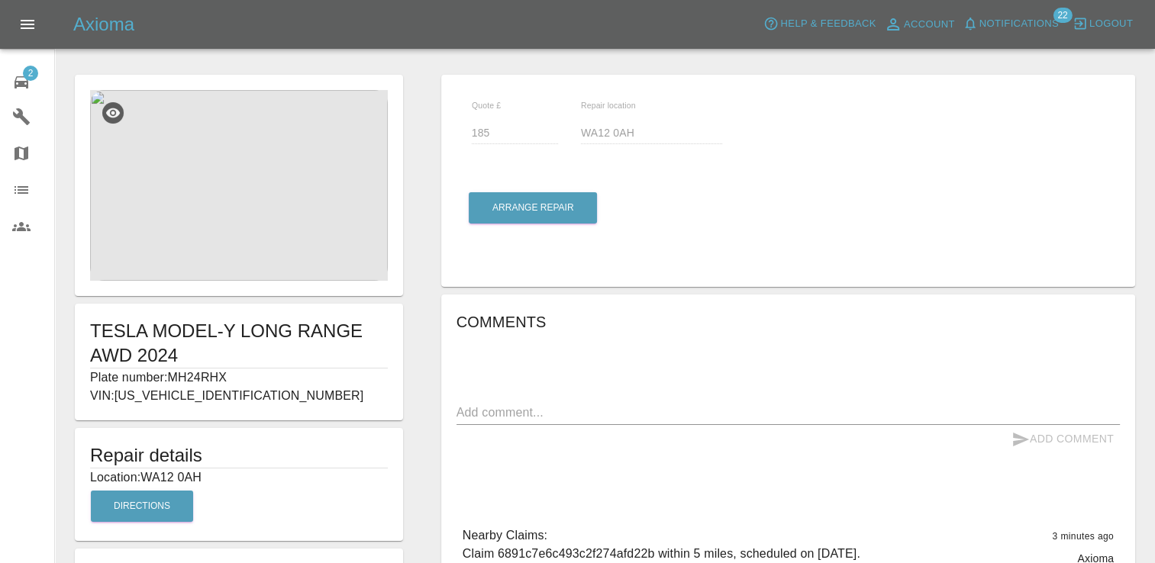
click at [223, 179] on img at bounding box center [239, 185] width 298 height 191
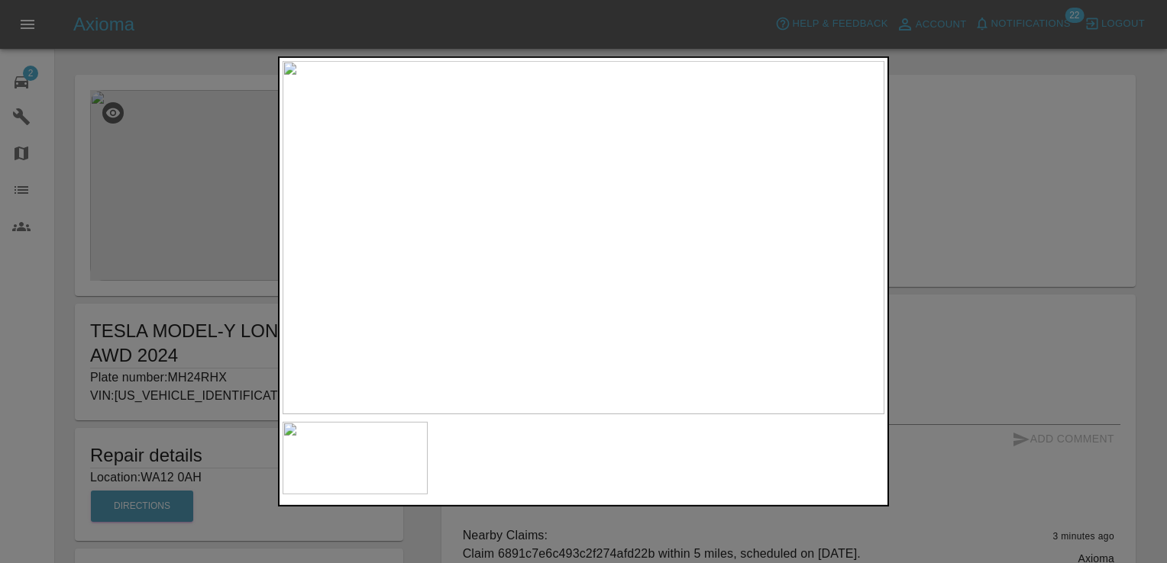
click at [945, 177] on div at bounding box center [583, 281] width 1167 height 563
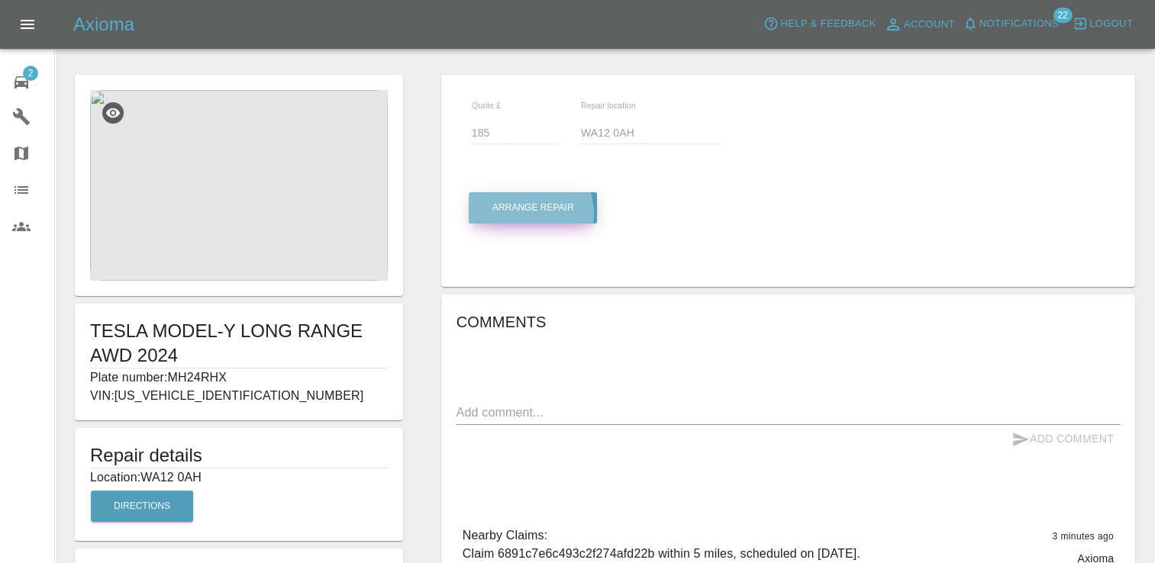
click at [521, 214] on button "Arrange Repair" at bounding box center [533, 207] width 128 height 31
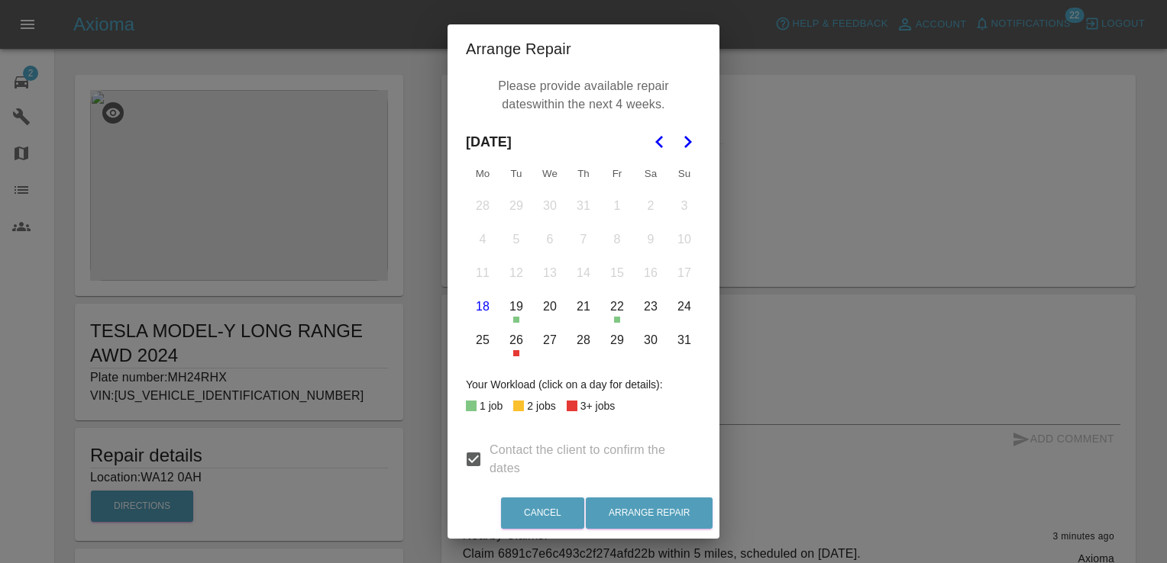
click at [679, 149] on icon "Go to the Next Month" at bounding box center [687, 142] width 18 height 18
click at [479, 233] on button "8" at bounding box center [483, 240] width 32 height 32
click at [508, 235] on button "9" at bounding box center [516, 240] width 32 height 32
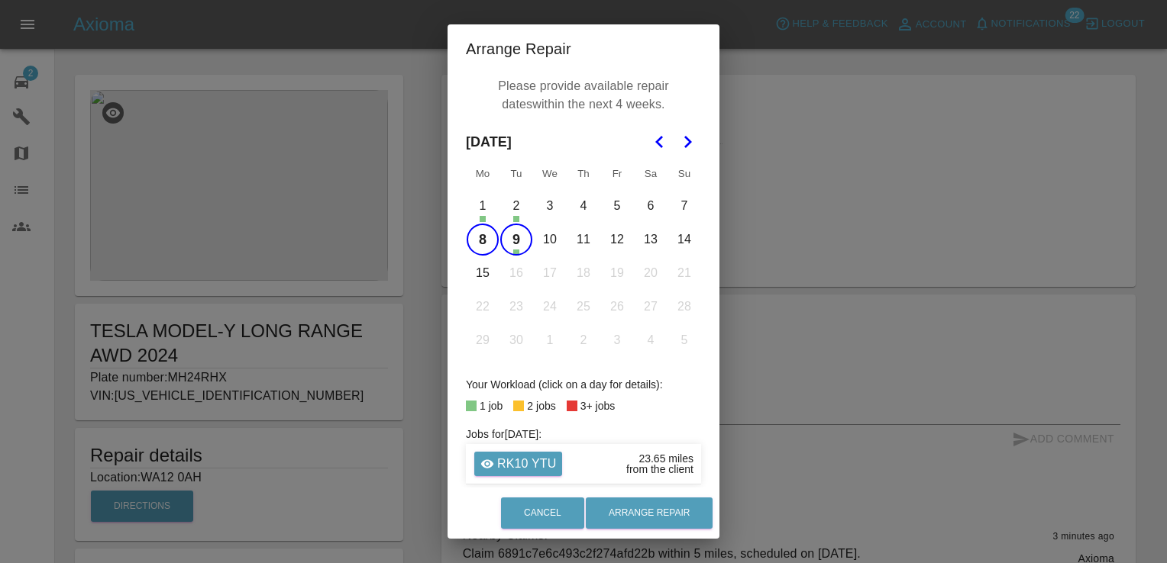
click at [539, 238] on button "10" at bounding box center [550, 240] width 32 height 32
click at [571, 238] on button "11" at bounding box center [583, 240] width 32 height 32
click at [627, 240] on td "12" at bounding box center [617, 240] width 34 height 34
click at [617, 241] on button "12" at bounding box center [617, 240] width 32 height 32
click at [475, 276] on button "15" at bounding box center [483, 273] width 32 height 32
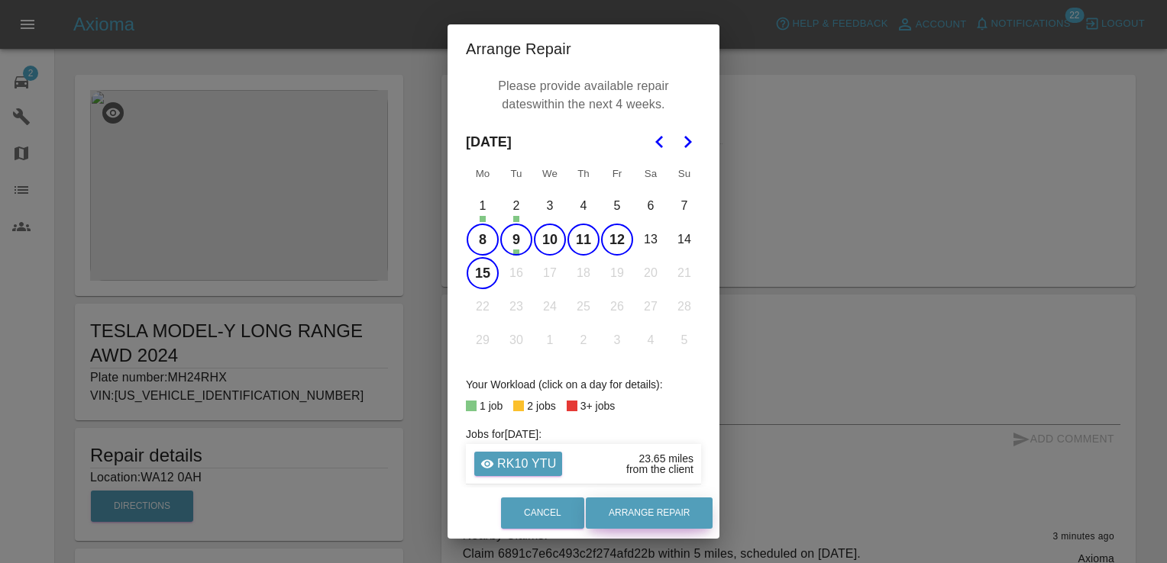
click at [660, 515] on button "Arrange Repair" at bounding box center [649, 513] width 127 height 31
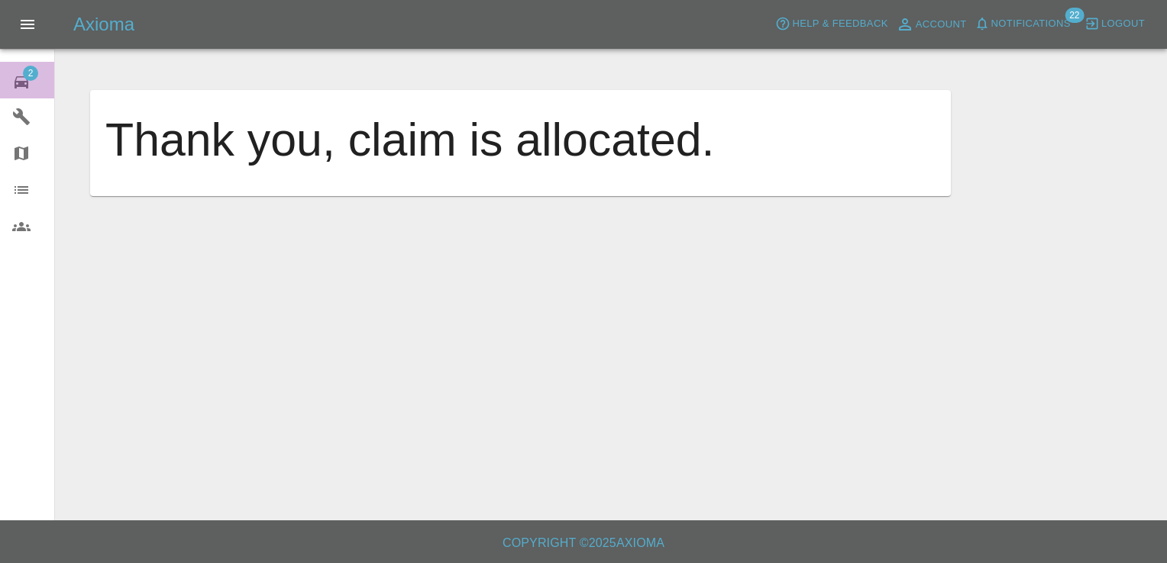
click at [35, 71] on span "2" at bounding box center [30, 73] width 15 height 15
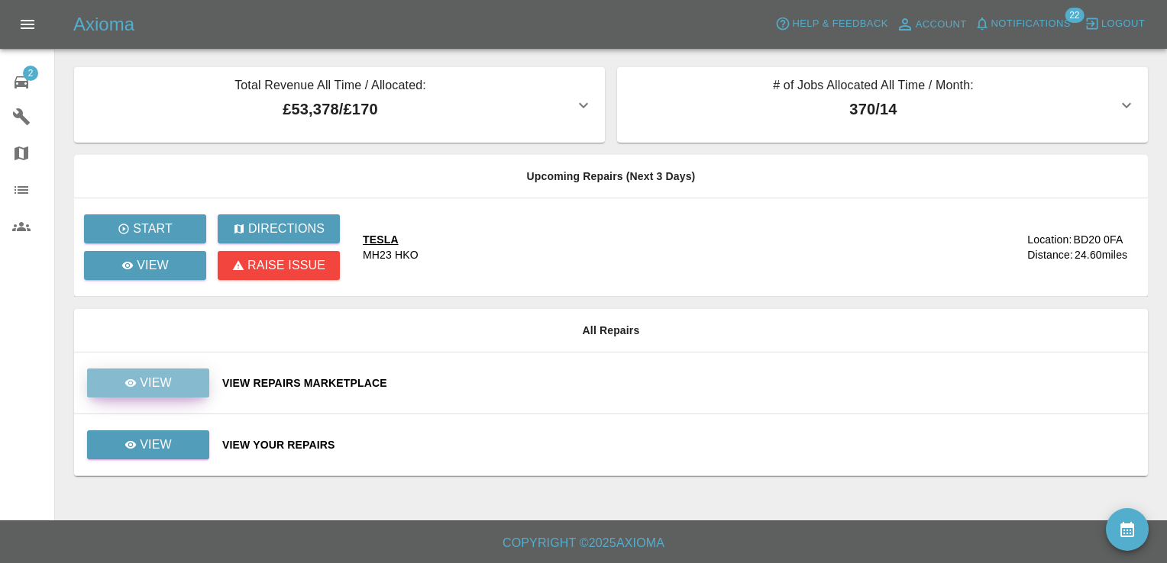
click at [174, 386] on link "View" at bounding box center [148, 383] width 122 height 29
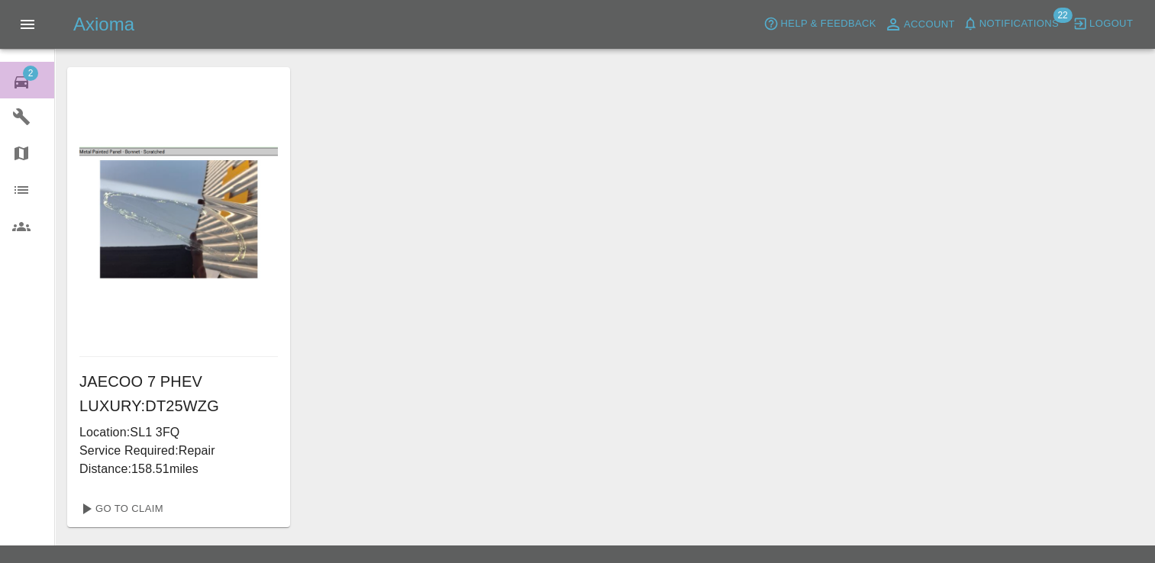
click at [31, 70] on span "2" at bounding box center [30, 73] width 15 height 15
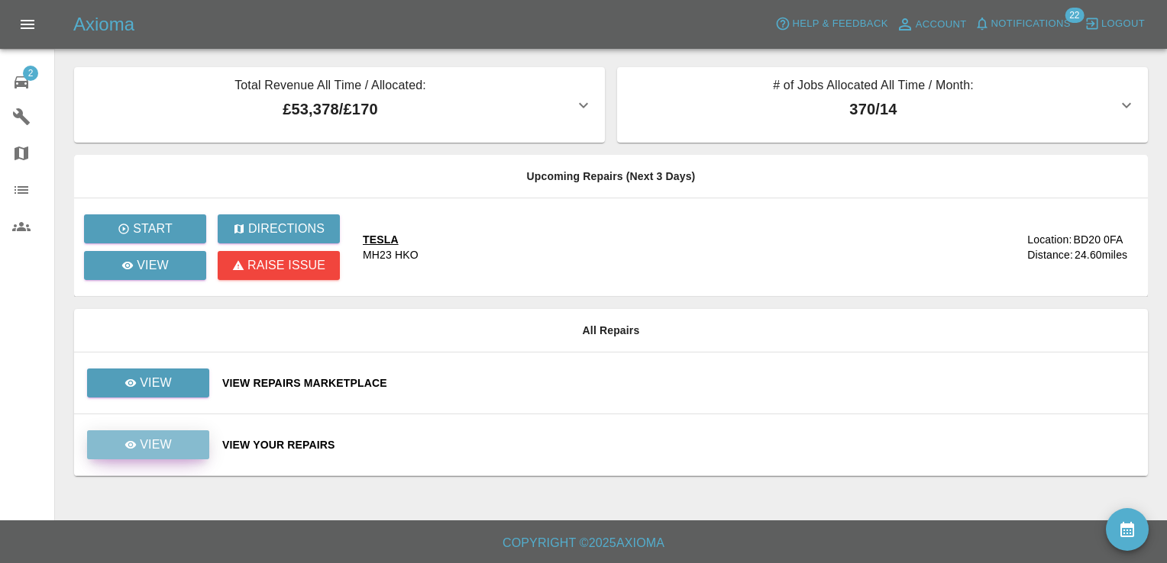
click at [153, 440] on p "View" at bounding box center [156, 445] width 32 height 18
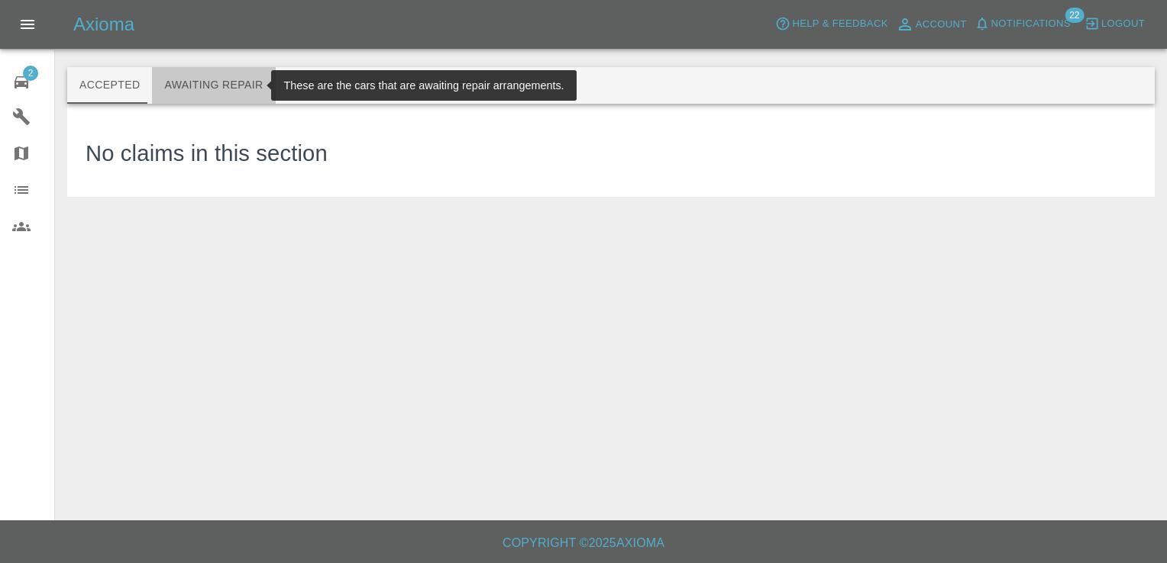
click at [215, 82] on button "Awaiting Repair" at bounding box center [213, 85] width 123 height 37
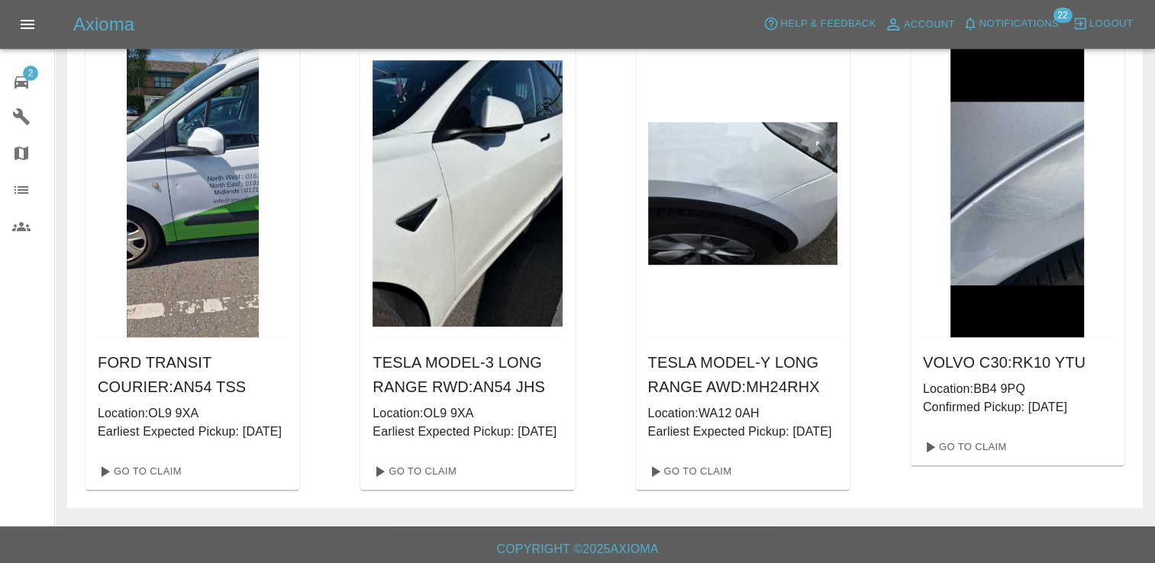
scroll to position [1106, 0]
